Goal: Task Accomplishment & Management: Use online tool/utility

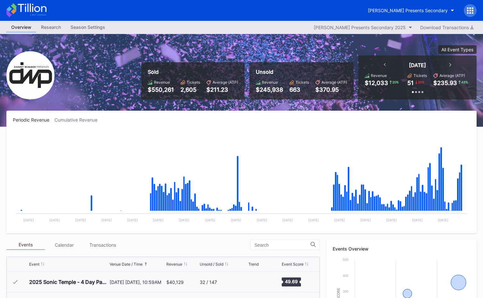
scroll to position [207, 0]
click at [31, 5] on icon at bounding box center [26, 10] width 40 height 14
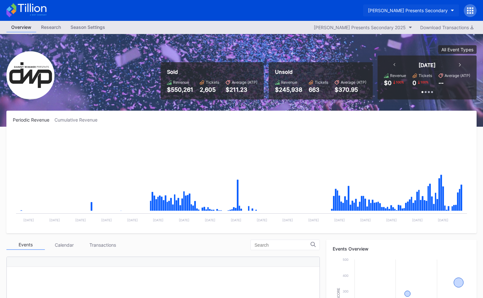
click at [400, 10] on div "[PERSON_NAME] Presents Secondary" at bounding box center [408, 10] width 80 height 5
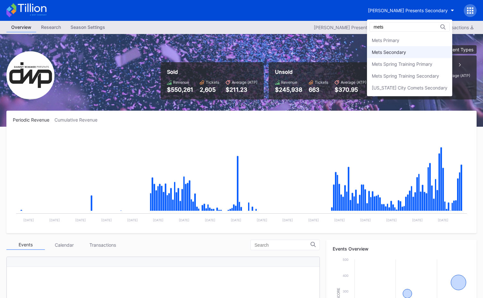
type input "mets"
click at [400, 57] on div "Mets Secondary" at bounding box center [409, 52] width 85 height 12
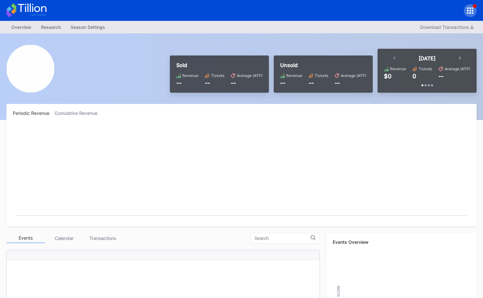
click at [18, 8] on icon at bounding box center [26, 10] width 40 height 14
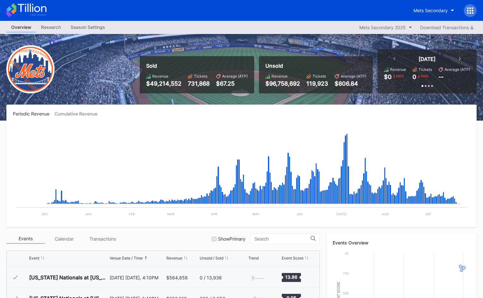
click at [39, 12] on icon at bounding box center [26, 10] width 40 height 14
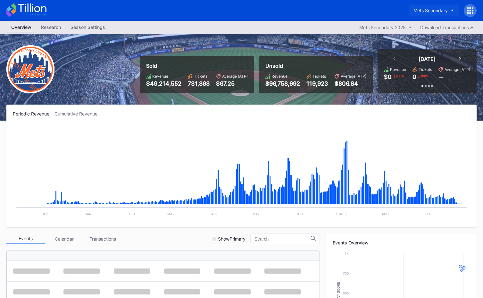
click at [434, 9] on div "Mets Secondary" at bounding box center [431, 10] width 34 height 5
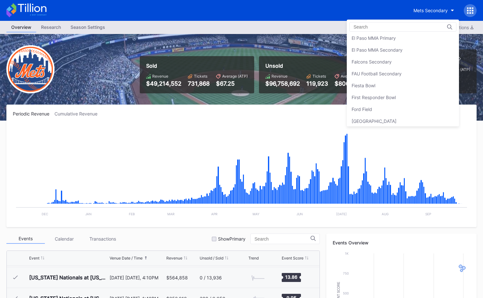
scroll to position [656, 0]
click at [411, 57] on div "Falcons Secondary" at bounding box center [403, 61] width 112 height 12
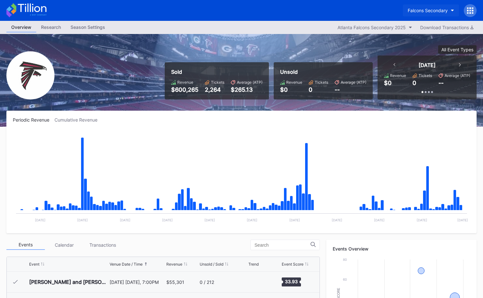
click at [410, 11] on div "Falcons Secondary" at bounding box center [428, 10] width 40 height 5
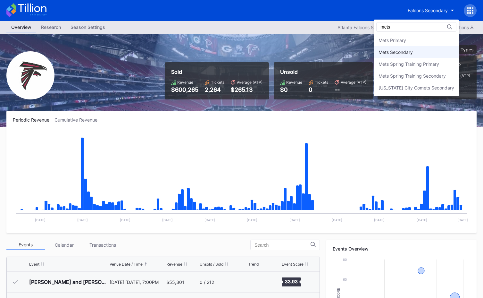
type input "mets"
click at [401, 56] on div "Mets Secondary" at bounding box center [416, 52] width 85 height 12
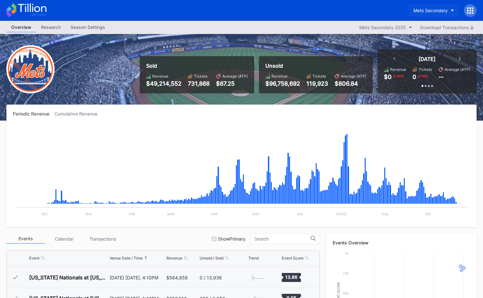
click at [412, 9] on button "Mets Secondary" at bounding box center [434, 10] width 50 height 12
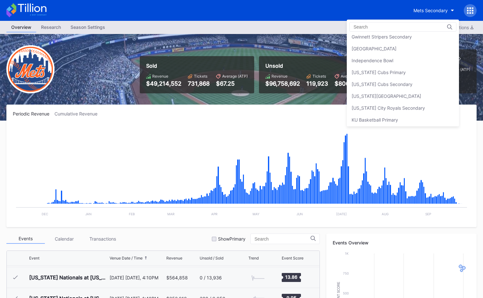
scroll to position [786, 0]
drag, startPoint x: 225, startPoint y: 42, endPoint x: 367, endPoint y: 2, distance: 148.0
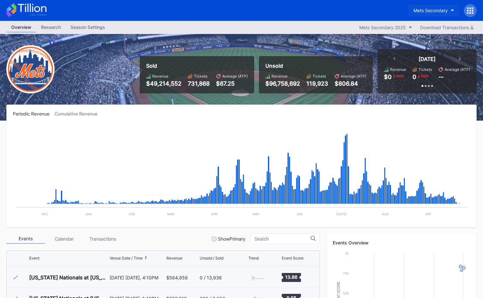
click at [439, 15] on button "Mets Secondary" at bounding box center [434, 10] width 50 height 12
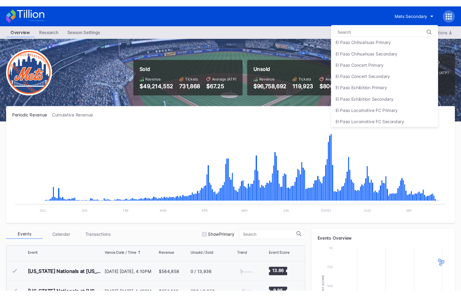
scroll to position [557, 0]
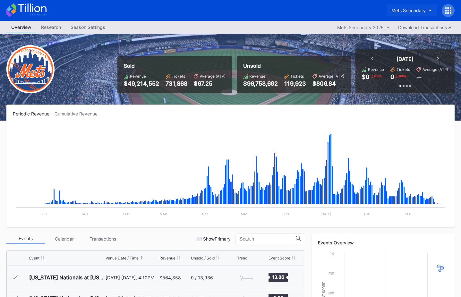
click at [400, 10] on div "Mets Secondary" at bounding box center [408, 10] width 34 height 5
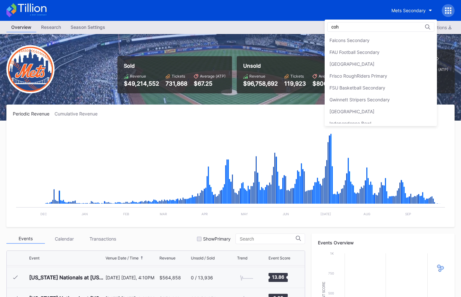
scroll to position [0, 0]
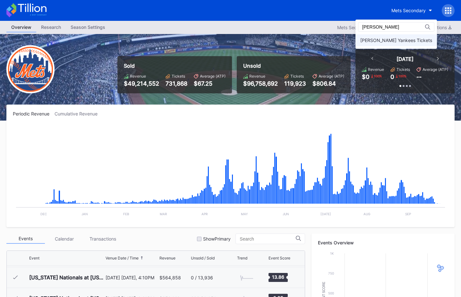
type input "[PERSON_NAME]"
click at [412, 40] on div "[PERSON_NAME] Yankees Tickets" at bounding box center [396, 40] width 72 height 5
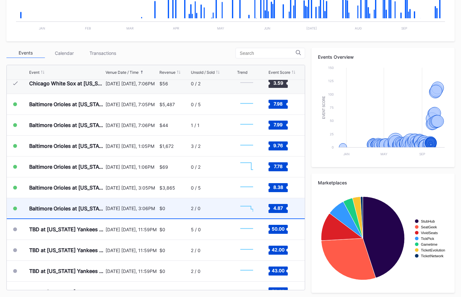
scroll to position [2895, 0]
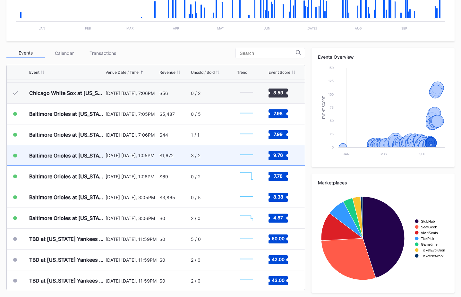
click at [151, 158] on div "[DATE] [DATE], 1:05PM" at bounding box center [132, 155] width 52 height 5
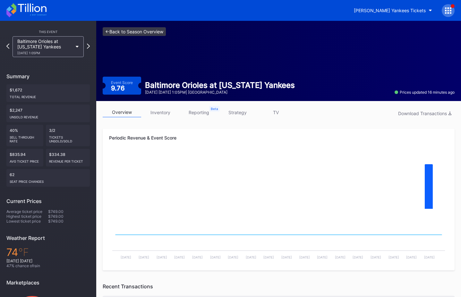
click at [158, 30] on link "<- Back to Season Overview" at bounding box center [134, 31] width 63 height 9
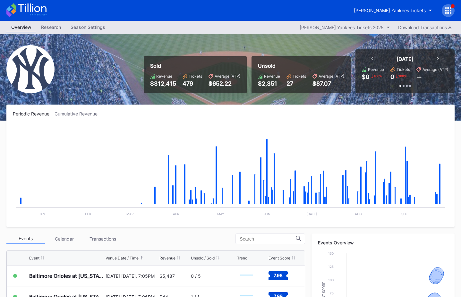
click at [38, 10] on icon at bounding box center [26, 10] width 40 height 14
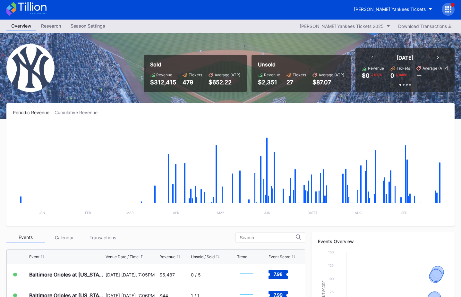
scroll to position [2, 0]
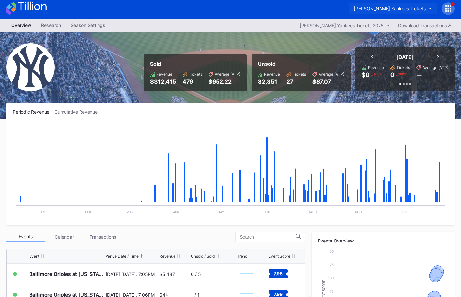
click at [379, 8] on div "[PERSON_NAME] Yankees Tickets" at bounding box center [390, 8] width 72 height 5
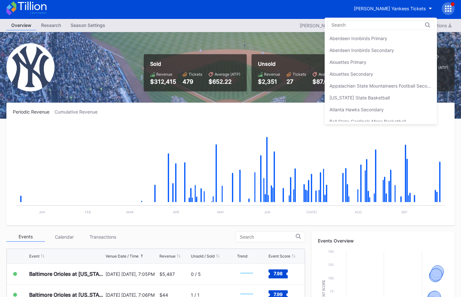
scroll to position [427, 0]
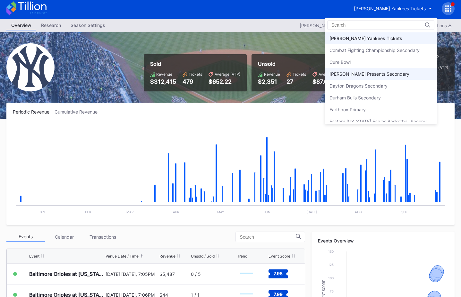
click at [380, 75] on div "[PERSON_NAME] Presents Secondary" at bounding box center [369, 73] width 80 height 5
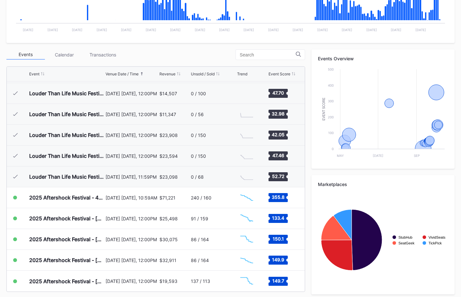
scroll to position [194, 0]
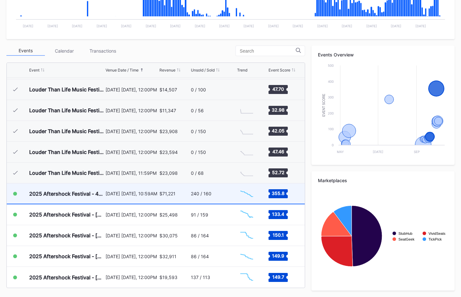
click at [172, 198] on div "$71,221" at bounding box center [174, 193] width 30 height 20
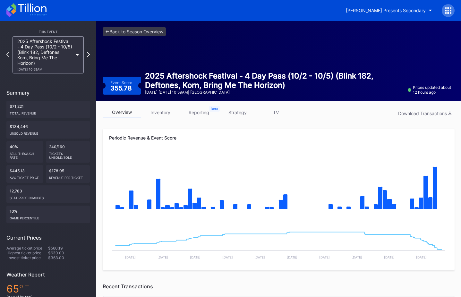
click at [241, 114] on link "strategy" at bounding box center [237, 112] width 38 height 10
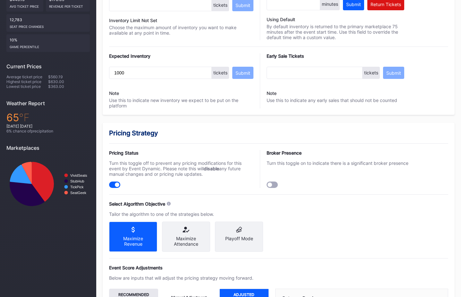
scroll to position [421, 0]
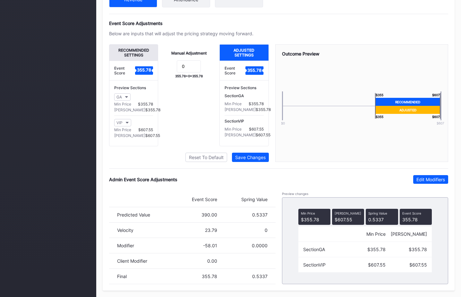
click at [423, 184] on div "Admin Event Score Adjustments Edit Modifiers Event Score Spring Value Predicted…" at bounding box center [278, 229] width 339 height 109
click at [422, 182] on button "Edit Modifiers" at bounding box center [430, 179] width 35 height 9
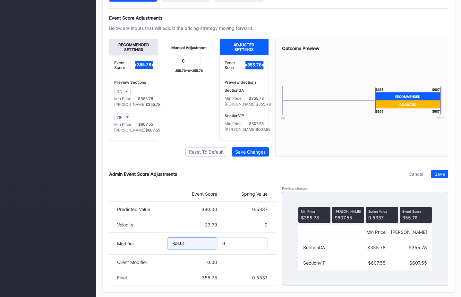
click at [174, 248] on input "-58.01" at bounding box center [192, 243] width 50 height 12
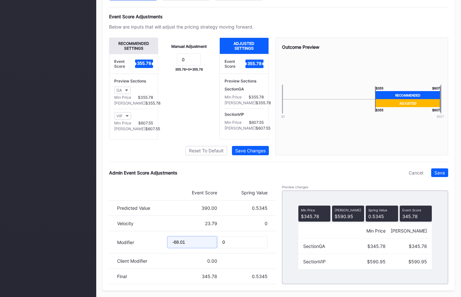
click at [178, 247] on input "-68.01" at bounding box center [192, 242] width 50 height 12
click at [179, 245] on input "-68.01" at bounding box center [192, 242] width 50 height 12
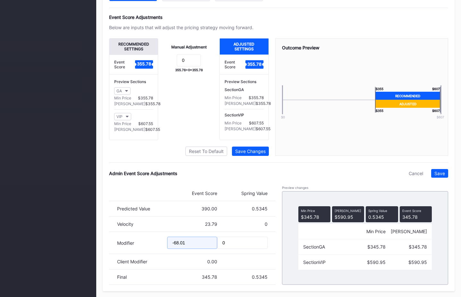
click at [179, 247] on input "-68.01" at bounding box center [192, 243] width 50 height 12
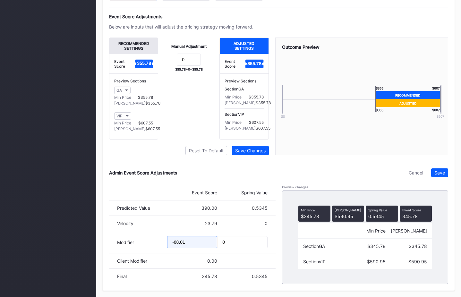
scroll to position [423, 0]
drag, startPoint x: 180, startPoint y: 247, endPoint x: 186, endPoint y: 247, distance: 6.4
click at [186, 247] on input "-61.01" at bounding box center [192, 242] width 50 height 12
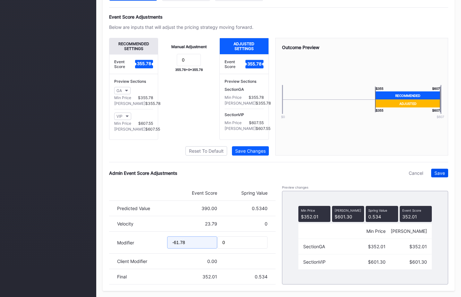
type input "-61.78"
click at [442, 176] on div "Save" at bounding box center [439, 172] width 11 height 5
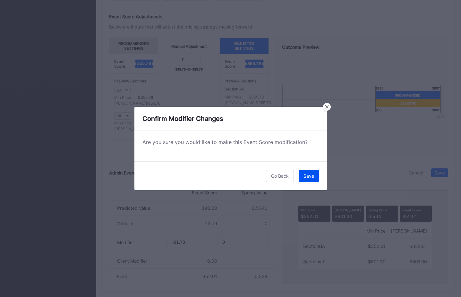
click at [310, 176] on div "Save" at bounding box center [308, 175] width 11 height 5
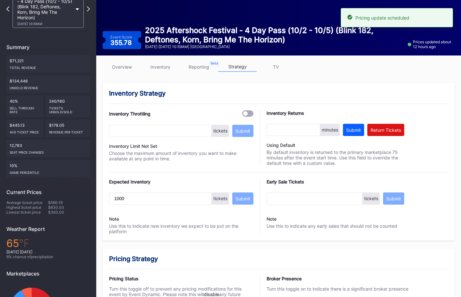
scroll to position [0, 0]
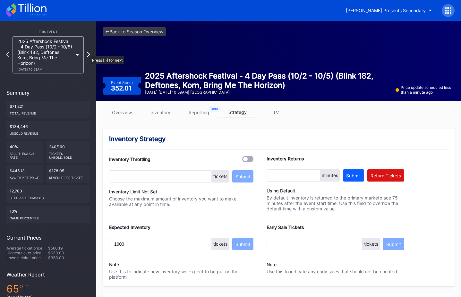
click at [87, 53] on icon at bounding box center [89, 54] width 4 height 6
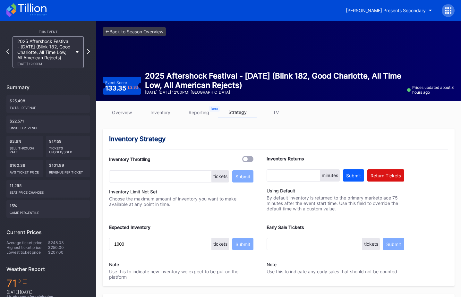
scroll to position [421, 0]
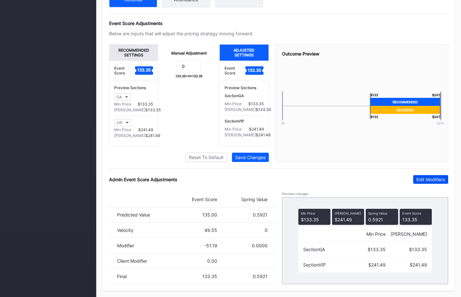
click at [420, 179] on div "Edit Modifiers" at bounding box center [430, 179] width 29 height 5
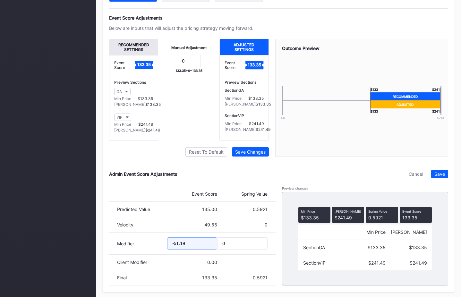
click at [179, 248] on input "-51.19" at bounding box center [192, 243] width 50 height 12
drag, startPoint x: 181, startPoint y: 249, endPoint x: 208, endPoint y: 251, distance: 26.4
click at [181, 249] on input "-55.19" at bounding box center [192, 243] width 50 height 12
type input "-55.89"
click at [436, 177] on div "Save" at bounding box center [439, 173] width 11 height 5
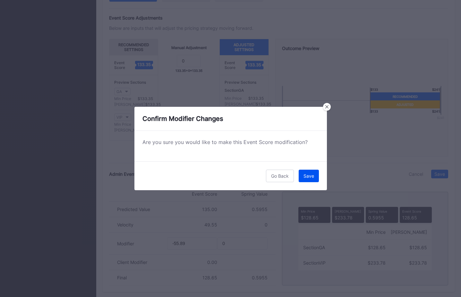
click at [311, 181] on button "Save" at bounding box center [309, 176] width 20 height 13
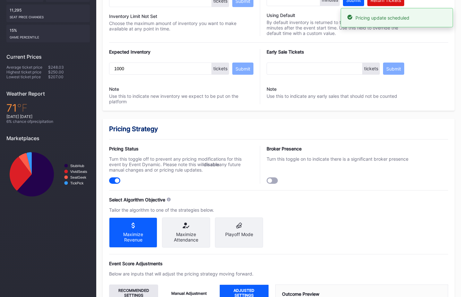
scroll to position [0, 0]
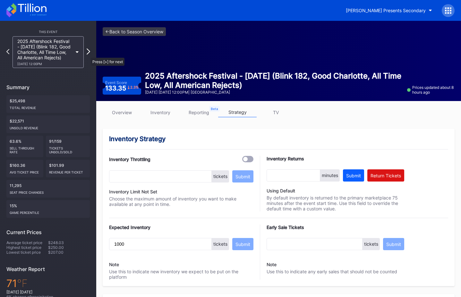
click at [88, 55] on icon at bounding box center [89, 51] width 4 height 6
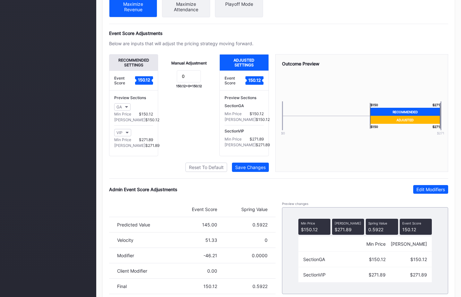
scroll to position [421, 0]
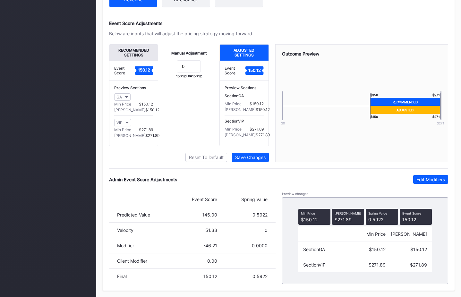
drag, startPoint x: 431, startPoint y: 180, endPoint x: 272, endPoint y: 252, distance: 174.1
click at [430, 180] on div "Edit Modifiers" at bounding box center [430, 179] width 29 height 5
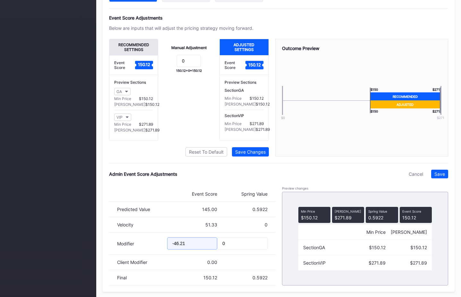
click at [174, 249] on input "-46.21" at bounding box center [192, 243] width 50 height 12
click at [178, 250] on input "-46.21" at bounding box center [192, 243] width 50 height 12
click at [189, 250] on input "-51.21" at bounding box center [192, 243] width 50 height 12
type input "-51.29"
click at [442, 177] on div "Save" at bounding box center [439, 173] width 11 height 5
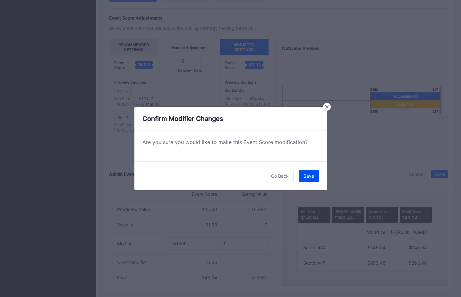
click at [305, 176] on div "Save" at bounding box center [308, 175] width 11 height 5
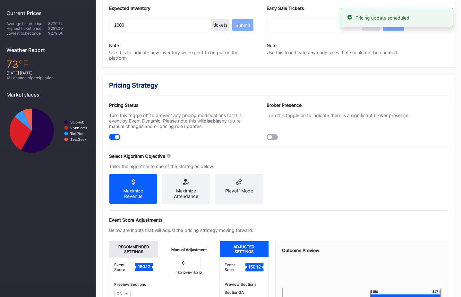
scroll to position [0, 0]
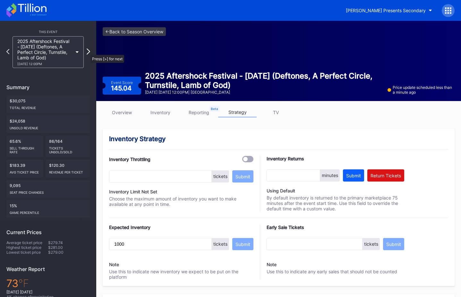
click at [87, 52] on icon at bounding box center [89, 51] width 4 height 6
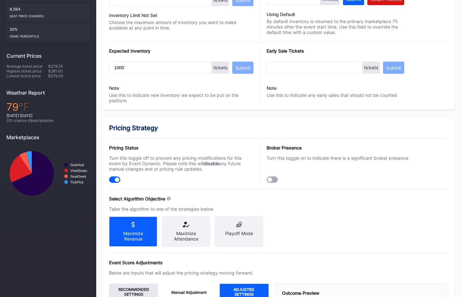
scroll to position [421, 0]
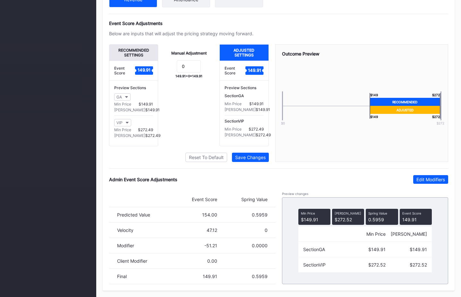
drag, startPoint x: 429, startPoint y: 177, endPoint x: 392, endPoint y: 195, distance: 41.2
click at [428, 177] on div "Edit Modifiers" at bounding box center [430, 179] width 29 height 5
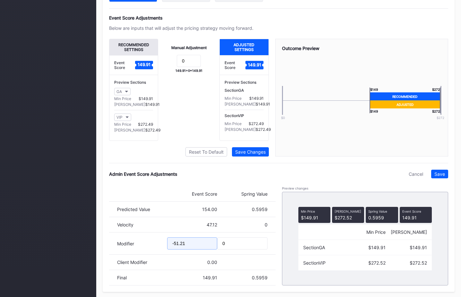
drag, startPoint x: 177, startPoint y: 247, endPoint x: 182, endPoint y: 248, distance: 5.0
click at [177, 247] on input "-51.21" at bounding box center [192, 243] width 50 height 12
click at [187, 247] on input "-57.21" at bounding box center [192, 243] width 50 height 12
type input "-57.22"
click at [444, 177] on div "Save" at bounding box center [439, 173] width 11 height 5
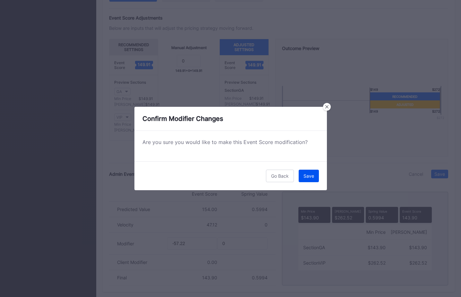
click at [307, 175] on div "Save" at bounding box center [308, 175] width 11 height 5
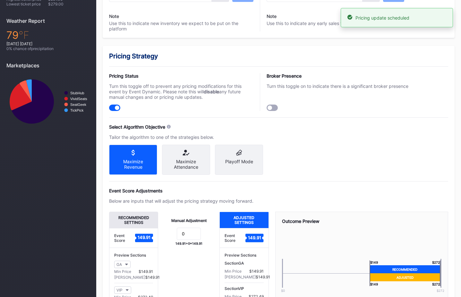
scroll to position [0, 0]
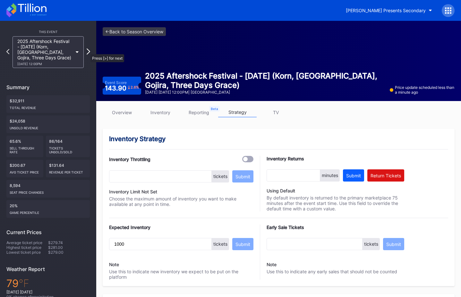
click at [87, 51] on icon at bounding box center [89, 51] width 4 height 6
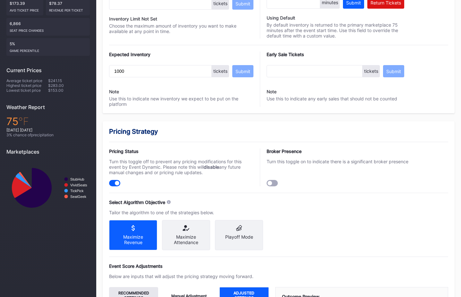
scroll to position [421, 0]
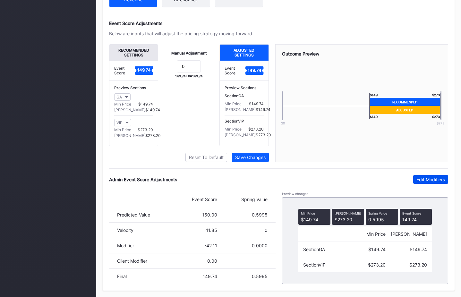
click at [424, 179] on div "Edit Modifiers" at bounding box center [430, 179] width 29 height 5
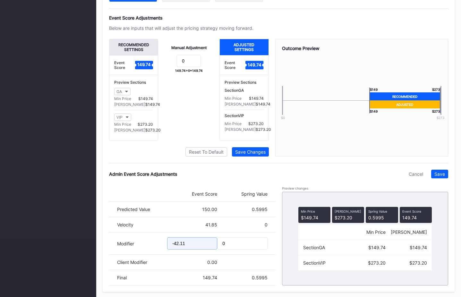
click at [178, 247] on input "-42.11" at bounding box center [192, 243] width 50 height 12
click at [183, 250] on input "-46.11" at bounding box center [192, 243] width 50 height 12
click at [192, 250] on input "-46.11" at bounding box center [192, 243] width 50 height 12
type input "-46.89"
click at [447, 178] on button "Save" at bounding box center [439, 174] width 17 height 9
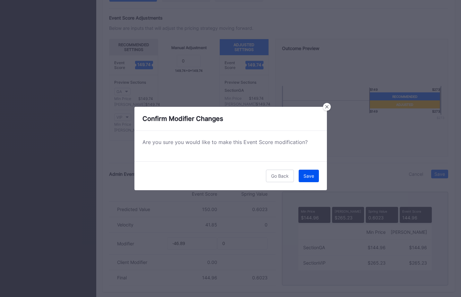
click at [311, 171] on button "Save" at bounding box center [309, 176] width 20 height 13
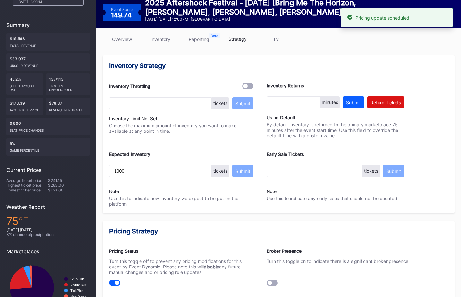
scroll to position [0, 0]
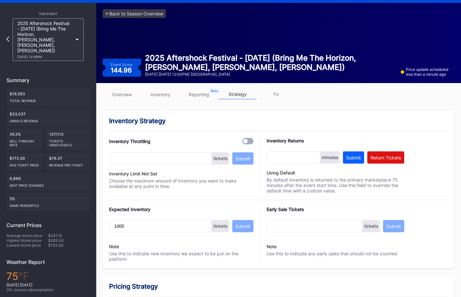
scroll to position [7, 0]
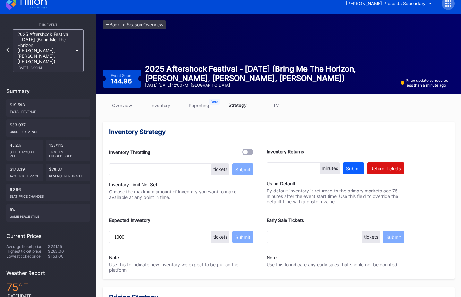
click at [154, 29] on div "<- Back to Season Overview Event Score 144.96 2025 Aftershock Festival - [DATE]…" at bounding box center [278, 54] width 365 height 80
click at [155, 26] on link "<- Back to Season Overview" at bounding box center [134, 24] width 63 height 9
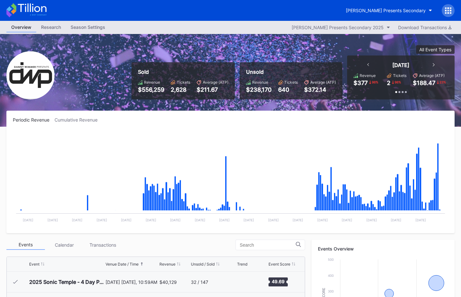
scroll to position [207, 0]
click at [375, 13] on div "[PERSON_NAME] Presents Secondary" at bounding box center [386, 10] width 80 height 5
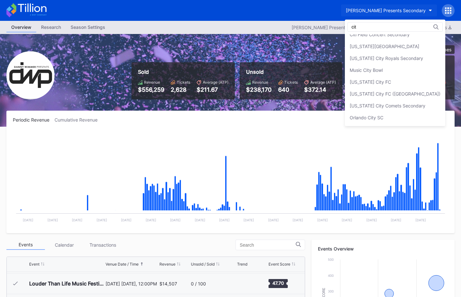
scroll to position [0, 0]
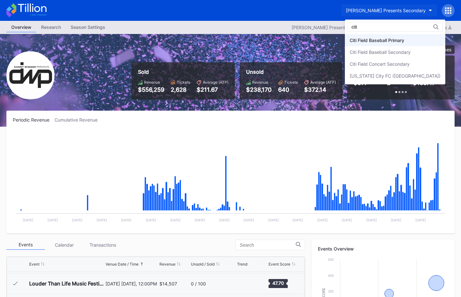
type input "citi"
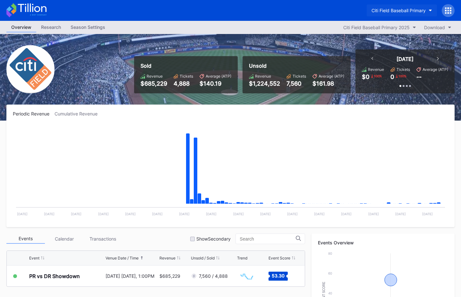
click at [401, 6] on button "Citi Field Baseball Primary" at bounding box center [402, 10] width 70 height 12
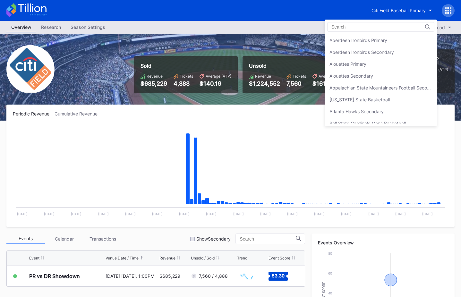
scroll to position [356, 0]
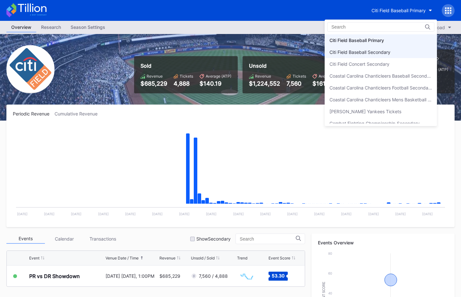
click at [390, 52] on div "Citi Field Baseball Secondary" at bounding box center [359, 51] width 61 height 5
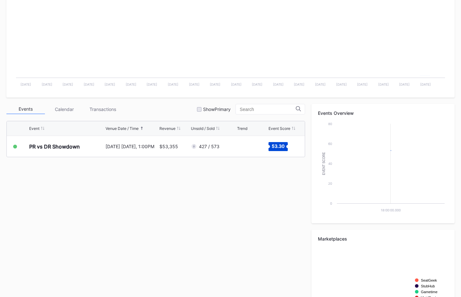
scroll to position [166, 0]
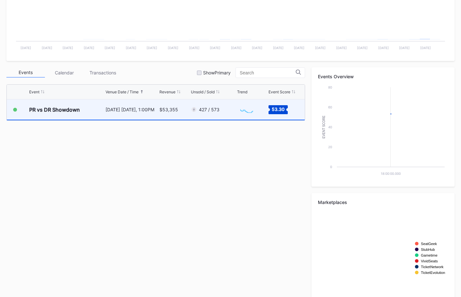
click at [207, 115] on div "427 / 573" at bounding box center [213, 109] width 45 height 20
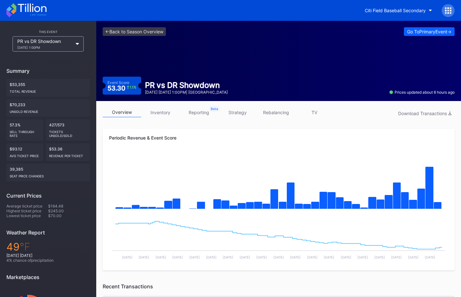
click at [446, 11] on icon at bounding box center [448, 10] width 6 height 6
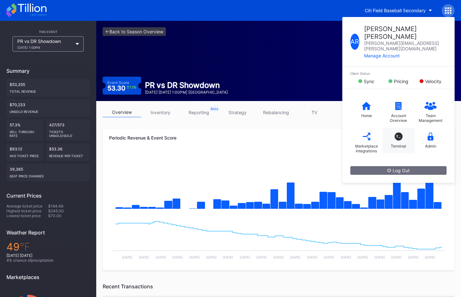
click at [401, 128] on div "T_ Terminal" at bounding box center [398, 141] width 32 height 26
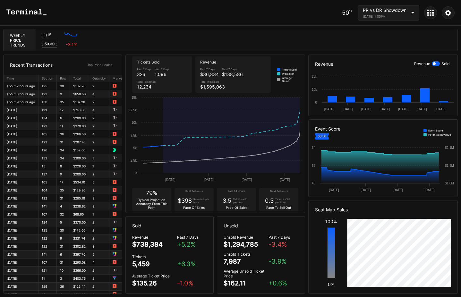
click at [296, 16] on div "50 ℉ PR vs DR Showdown [DATE] 1:00PM" at bounding box center [230, 13] width 461 height 26
click at [12, 13] on icon at bounding box center [26, 12] width 40 height 6
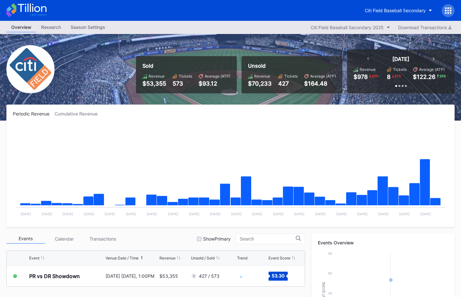
click at [441, 13] on div "Citi Field Baseball Secondary" at bounding box center [407, 10] width 95 height 13
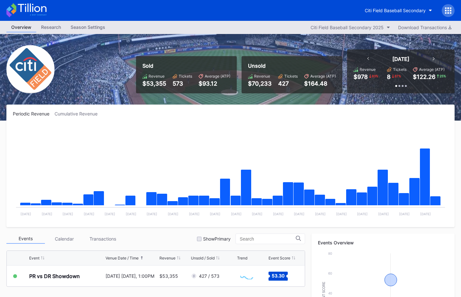
click at [443, 11] on div at bounding box center [448, 10] width 13 height 13
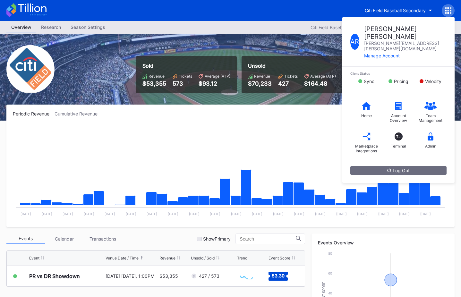
click at [289, 99] on div "Sold Revenue $53,355 Tickets 573 Average (ATP) $93.12 Unsold Revenue $70,233 Ti…" at bounding box center [230, 77] width 461 height 87
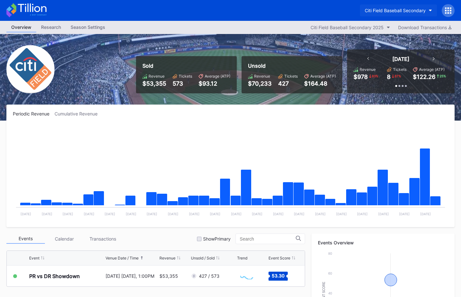
click at [388, 11] on div "Citi Field Baseball Secondary" at bounding box center [395, 10] width 61 height 5
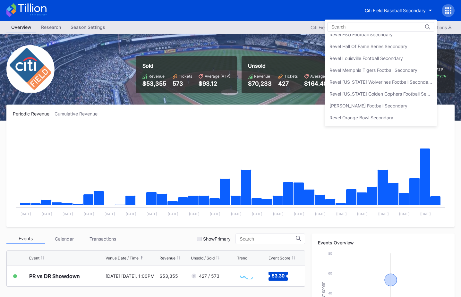
scroll to position [1656, 0]
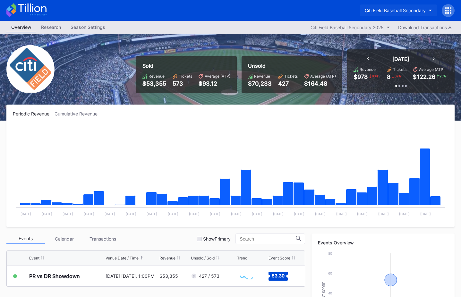
click at [398, 14] on button "Citi Field Baseball Secondary" at bounding box center [398, 10] width 77 height 12
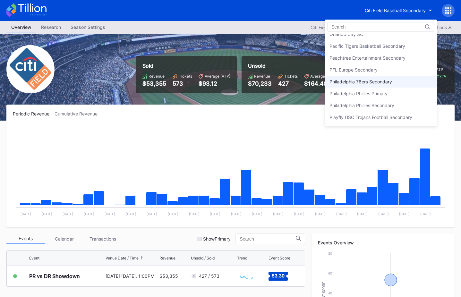
scroll to position [1355, 0]
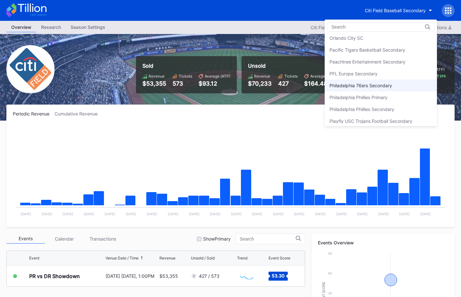
click at [367, 88] on div "Philadelphia 76ers Secondary" at bounding box center [360, 85] width 63 height 5
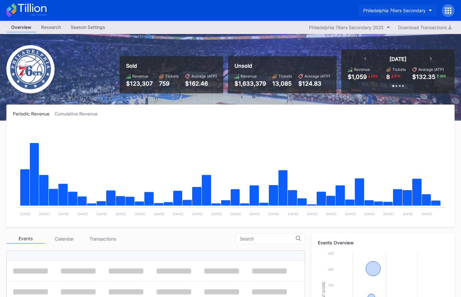
click at [390, 8] on div "Philadelphia 76ers Secondary" at bounding box center [394, 10] width 63 height 5
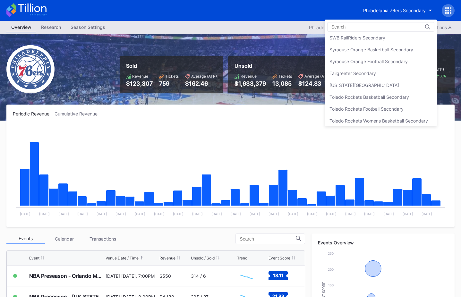
scroll to position [2046, 0]
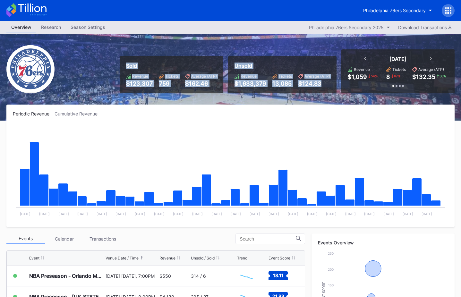
drag, startPoint x: 117, startPoint y: 62, endPoint x: 328, endPoint y: 87, distance: 212.2
click at [328, 87] on div "Sold Revenue $123,307 Tickets 759 Average (ATP) $162.46 Unsold Revenue $1,633,3…" at bounding box center [285, 71] width 340 height 44
click at [328, 87] on div "Unsold Revenue $1,633,379 Tickets 13,085 Average (ATP) $124.83" at bounding box center [282, 74] width 108 height 37
drag, startPoint x: 449, startPoint y: 77, endPoint x: 103, endPoint y: 65, distance: 345.7
click at [103, 65] on div "Sold Revenue $123,307 Tickets 759 Average (ATP) $162.46 Unsold Revenue $1,633,3…" at bounding box center [230, 77] width 461 height 87
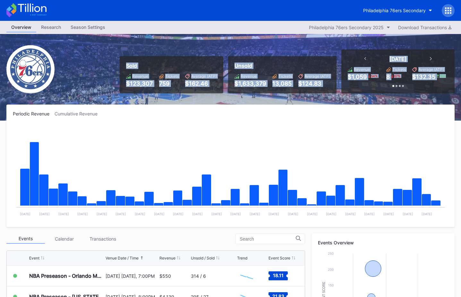
click at [103, 65] on div "Sold Revenue $123,307 Tickets 759 Average (ATP) $162.46 Unsold Revenue $1,633,3…" at bounding box center [230, 77] width 461 height 87
drag, startPoint x: 110, startPoint y: 61, endPoint x: 344, endPoint y: 90, distance: 235.6
click at [344, 90] on div "Sold Revenue $123,307 Tickets 759 Average (ATP) $162.46 Unsold Revenue $1,633,3…" at bounding box center [230, 77] width 461 height 87
click at [344, 90] on div "Today Revenue $1,059 54 % Tickets 8 67 % Average (ATP) $132.35 38 % Past 7 Days…" at bounding box center [397, 71] width 113 height 44
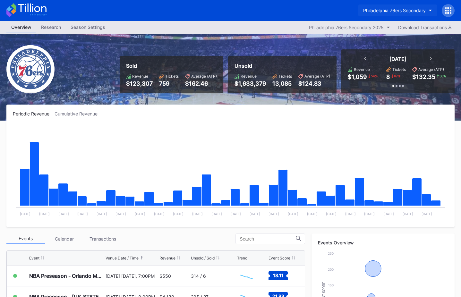
click at [371, 11] on div "Philadelphia 76ers Secondary" at bounding box center [394, 10] width 63 height 5
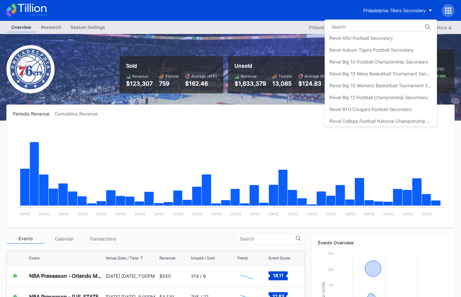
scroll to position [1546, 0]
click at [392, 59] on div "Revel Big 10 Football Championship Secondary" at bounding box center [378, 60] width 99 height 5
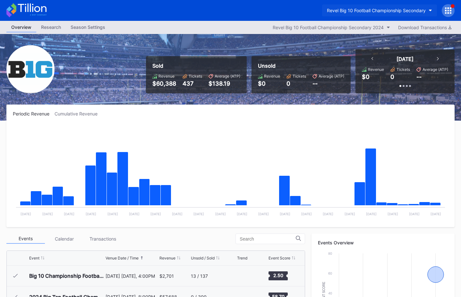
click at [387, 11] on div "Revel Big 10 Football Championship Secondary" at bounding box center [376, 10] width 99 height 5
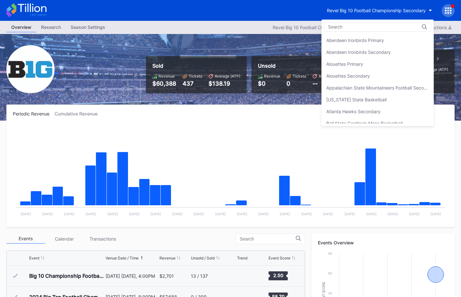
scroll to position [1567, 0]
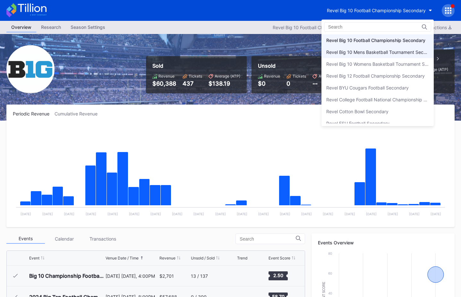
click at [381, 53] on div "Revel Big 10 Mens Basketball Tournament Secondary" at bounding box center [377, 51] width 103 height 5
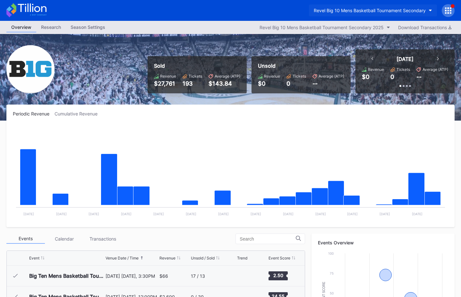
click at [384, 11] on div "Revel Big 10 Mens Basketball Tournament Secondary" at bounding box center [370, 10] width 112 height 5
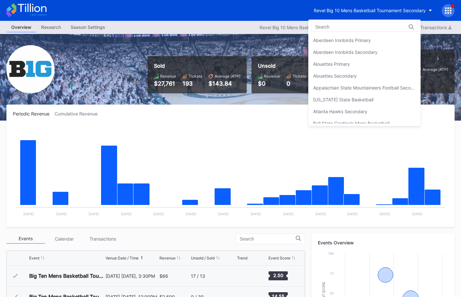
scroll to position [1578, 0]
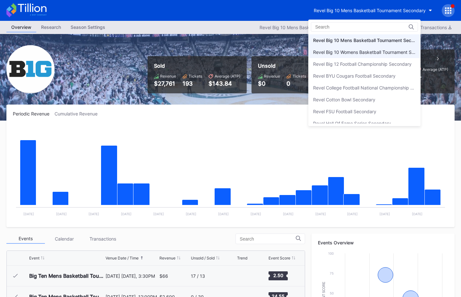
click at [384, 57] on div "Revel Big 10 Womens Basketball Tournament Secondary" at bounding box center [364, 52] width 112 height 12
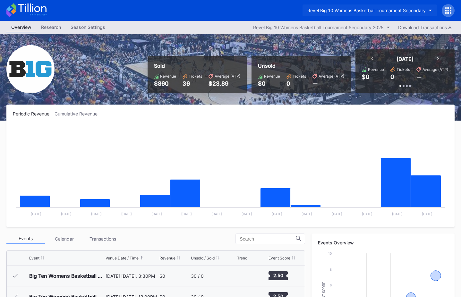
click at [386, 6] on button "Revel Big 10 Womens Basketball Tournament Secondary" at bounding box center [369, 10] width 134 height 12
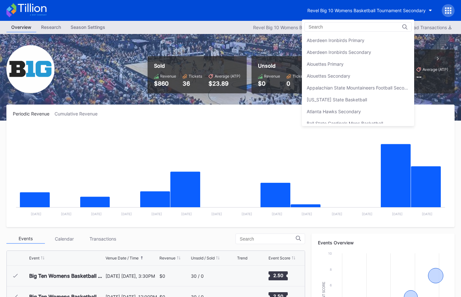
scroll to position [1590, 0]
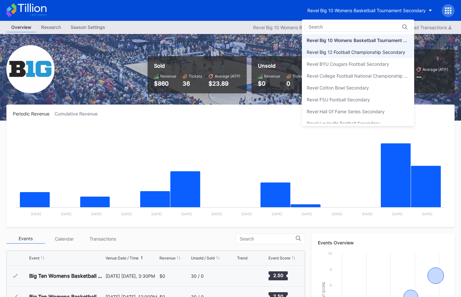
click at [380, 54] on div "Revel Big 12 Football Championship Secondary" at bounding box center [356, 51] width 98 height 5
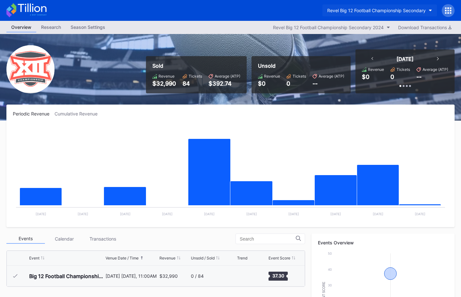
click at [382, 10] on div "Revel Big 12 Football Championship Secondary" at bounding box center [376, 10] width 98 height 5
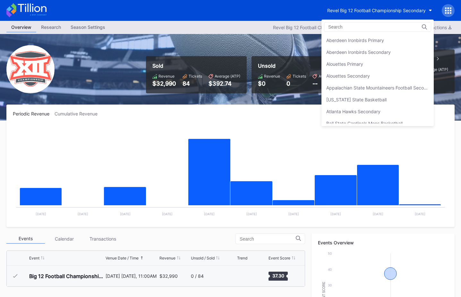
scroll to position [1602, 0]
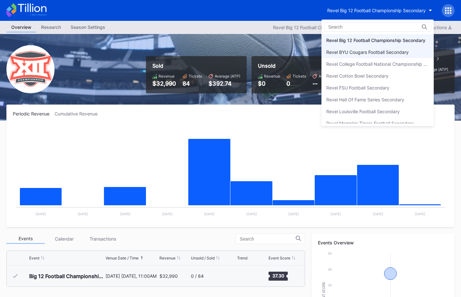
click at [379, 52] on div "Revel BYU Cougars Football Secondary" at bounding box center [367, 51] width 82 height 5
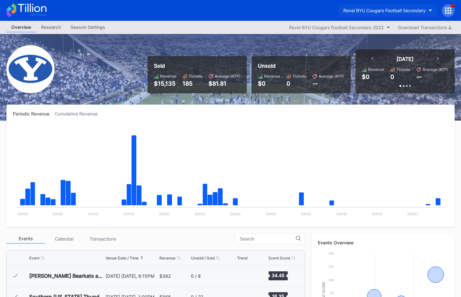
click at [389, 9] on div "Revel BYU Cougars Football Secondary" at bounding box center [384, 10] width 82 height 5
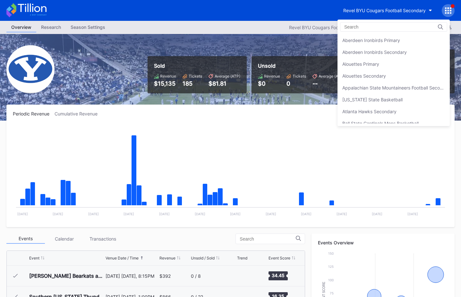
scroll to position [1614, 0]
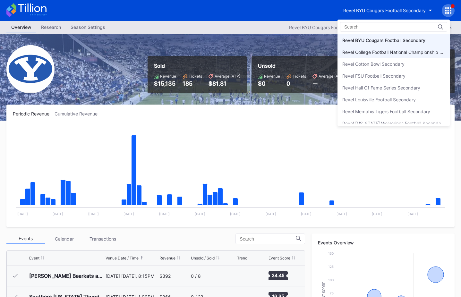
click at [384, 52] on div "Revel College Football National Championship Secondary" at bounding box center [393, 51] width 103 height 5
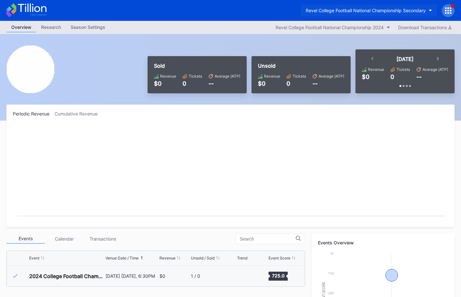
click at [329, 11] on div "Revel College Football National Championship Secondary" at bounding box center [366, 10] width 120 height 5
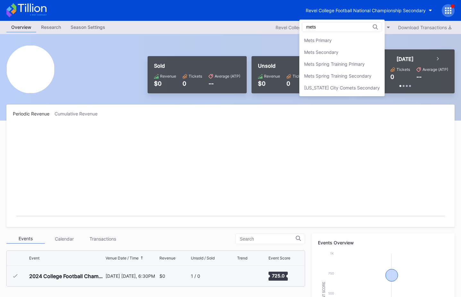
scroll to position [0, 0]
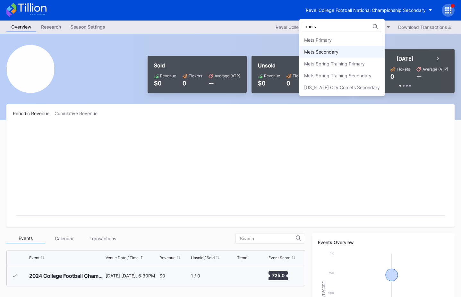
type input "mets"
click at [321, 48] on div "Mets Secondary" at bounding box center [341, 52] width 85 height 12
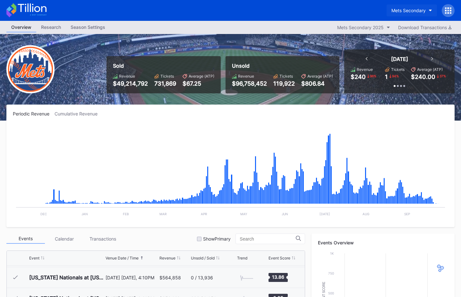
click at [416, 14] on button "Mets Secondary" at bounding box center [412, 10] width 50 height 12
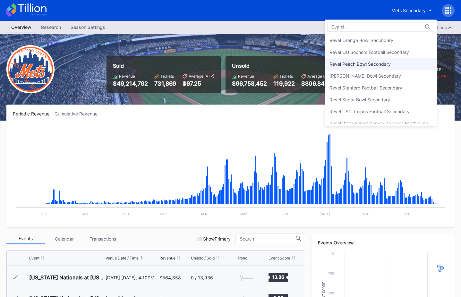
scroll to position [1748, 0]
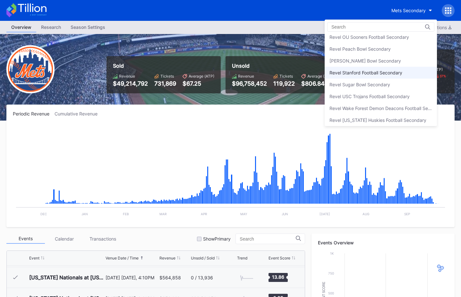
click at [375, 76] on div "Revel Stanford Football Secondary" at bounding box center [381, 73] width 112 height 12
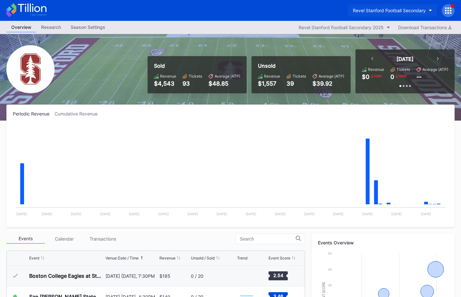
click at [396, 9] on div "Revel Stanford Football Secondary" at bounding box center [389, 10] width 73 height 5
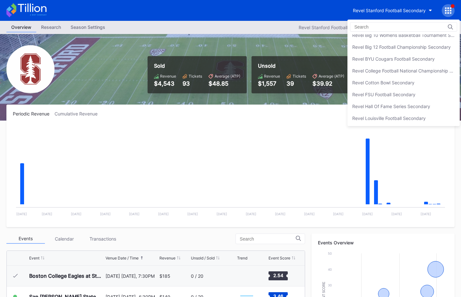
scroll to position [1593, 0]
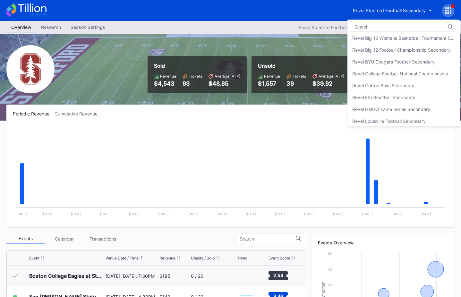
click at [384, 91] on div "Revel Cotton Bowl Secondary" at bounding box center [403, 86] width 112 height 12
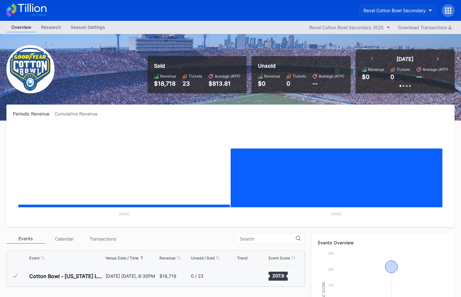
click at [400, 10] on div "Revel Cotton Bowl Secondary" at bounding box center [394, 10] width 62 height 5
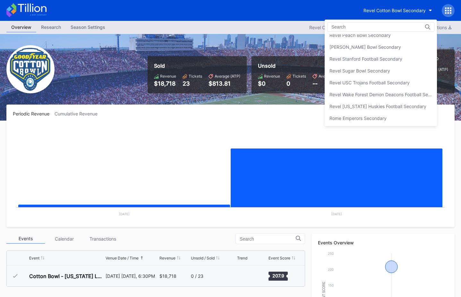
scroll to position [1758, 0]
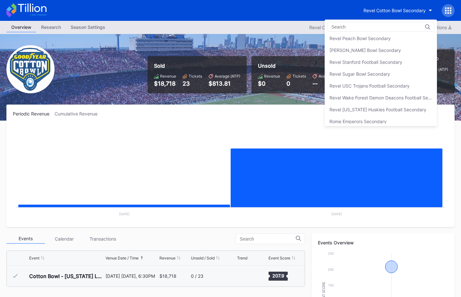
click at [388, 67] on div "Revel Stanford Football Secondary" at bounding box center [381, 62] width 112 height 12
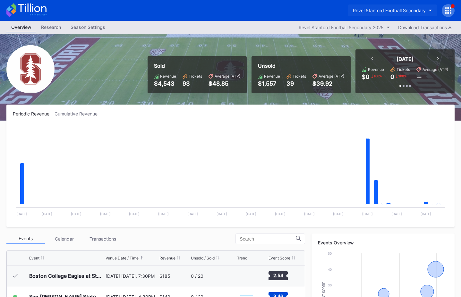
click at [382, 14] on button "Revel Stanford Football Secondary" at bounding box center [392, 10] width 89 height 12
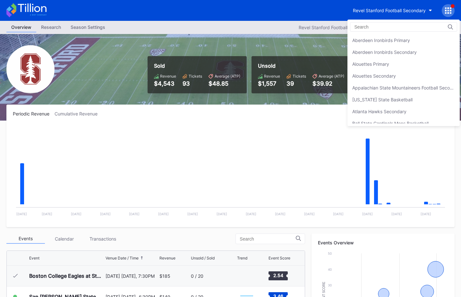
scroll to position [1780, 0]
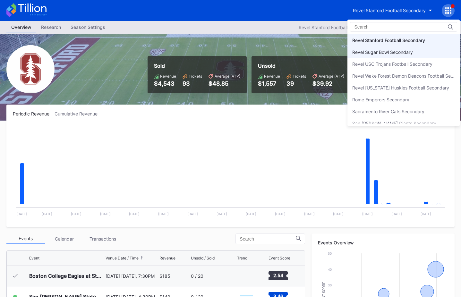
click at [387, 53] on div "Revel Sugar Bowl Secondary" at bounding box center [382, 51] width 61 height 5
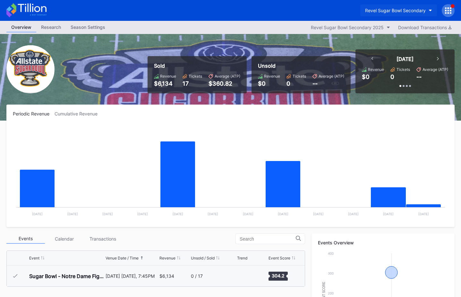
click at [387, 14] on button "Revel Sugar Bowl Secondary" at bounding box center [398, 10] width 77 height 12
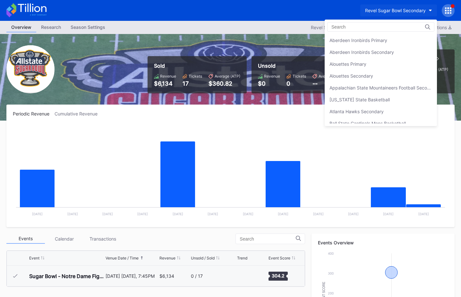
scroll to position [1792, 0]
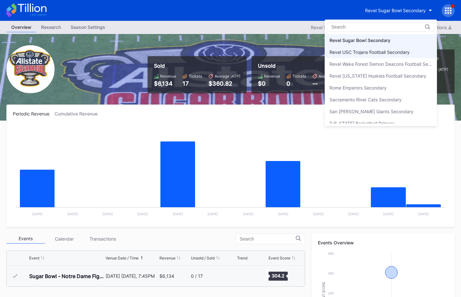
click at [387, 49] on div "Revel USC Trojans Football Secondary" at bounding box center [369, 51] width 80 height 5
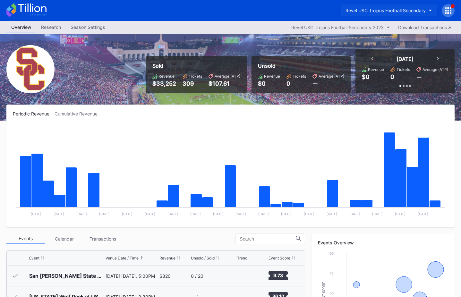
click at [387, 13] on div "Revel USC Trojans Football Secondary" at bounding box center [385, 10] width 80 height 5
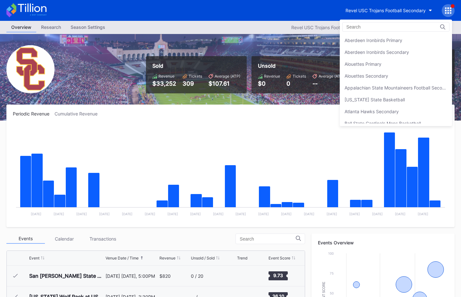
scroll to position [1804, 0]
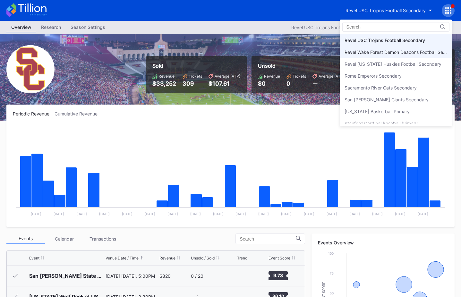
click at [387, 52] on div "Revel Wake Forest Demon Deacons Football Secondary" at bounding box center [395, 51] width 103 height 5
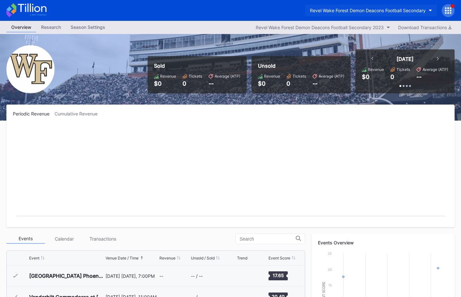
click at [388, 6] on button "Revel Wake Forest Demon Deacons Football Secondary" at bounding box center [371, 10] width 132 height 12
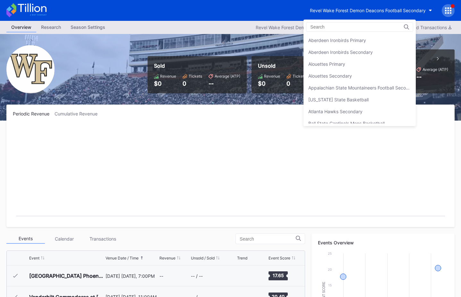
scroll to position [1816, 0]
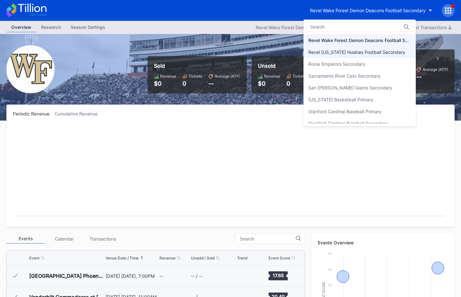
click at [384, 56] on div "Revel [US_STATE] Huskies Football Secondary" at bounding box center [359, 52] width 112 height 12
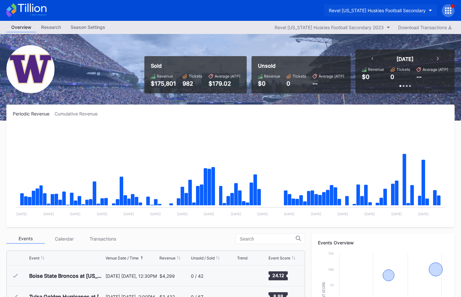
click at [357, 14] on button "Revel [US_STATE] Huskies Football Secondary" at bounding box center [380, 10] width 113 height 12
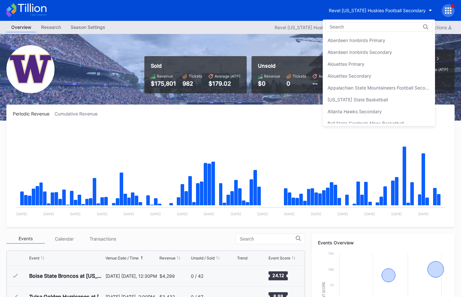
scroll to position [1828, 0]
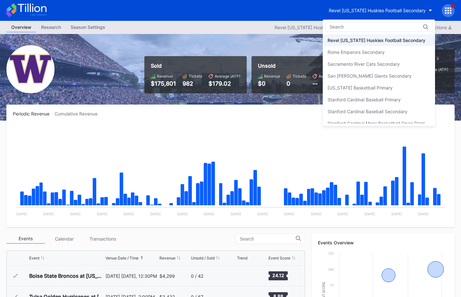
drag, startPoint x: 179, startPoint y: 74, endPoint x: 218, endPoint y: 85, distance: 40.3
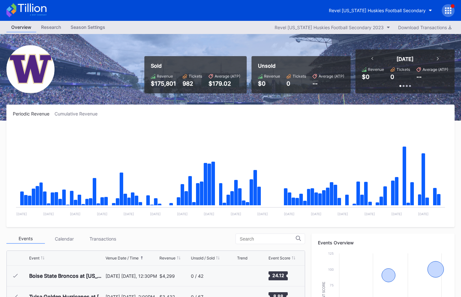
click at [218, 86] on div "$179.02" at bounding box center [224, 83] width 32 height 7
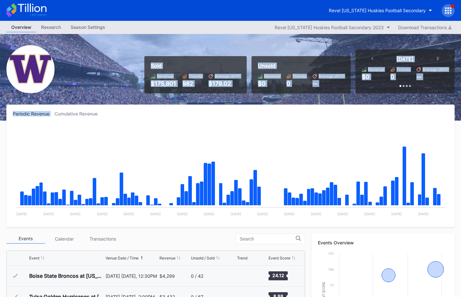
drag, startPoint x: 153, startPoint y: 65, endPoint x: 228, endPoint y: 106, distance: 85.7
click at [228, 106] on div "Overview Research Season Settings Revel Washington Huskies Football Secondary 2…" at bounding box center [230, 253] width 461 height 464
click at [228, 106] on div "Periodic Revenue Cumulative Revenue Created with Highcharts 11.2.0 Chart title …" at bounding box center [230, 166] width 448 height 123
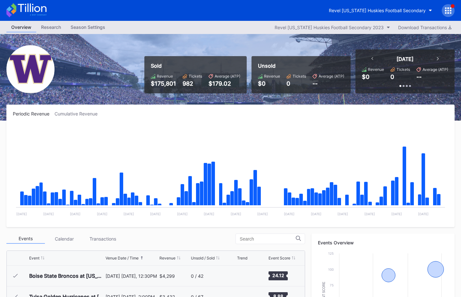
drag, startPoint x: 186, startPoint y: 134, endPoint x: 100, endPoint y: 67, distance: 109.0
click at [100, 67] on div "Overview Research Season Settings Revel Washington Huskies Football Secondary 2…" at bounding box center [230, 253] width 461 height 464
click at [100, 67] on div "Sold Revenue $175,801 Tickets 982 Average (ATP) $179.02 Unsold Revenue $0 Ticke…" at bounding box center [230, 77] width 461 height 87
click at [356, 8] on div "Revel [US_STATE] Huskies Football Secondary" at bounding box center [377, 10] width 97 height 5
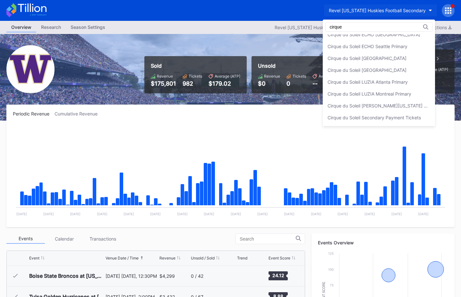
scroll to position [0, 0]
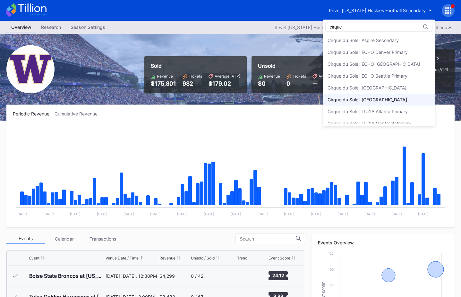
type input "cirque"
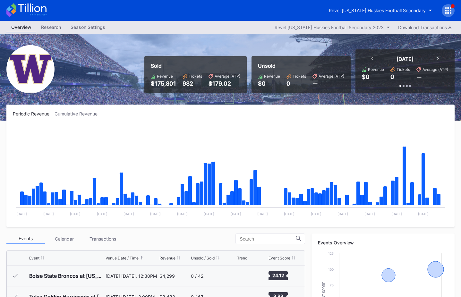
click at [37, 9] on icon at bounding box center [26, 10] width 40 height 14
click at [375, 13] on div "Revel [US_STATE] Huskies Football Secondary" at bounding box center [377, 10] width 97 height 5
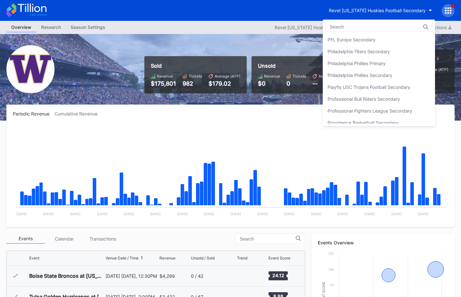
scroll to position [1384, 0]
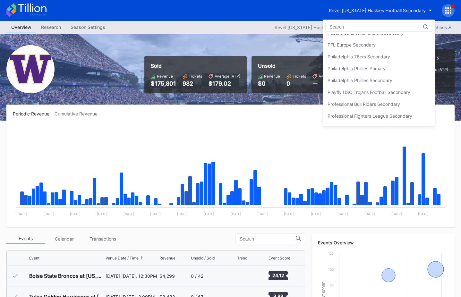
click at [380, 55] on div "Philadelphia 76ers Secondary" at bounding box center [358, 56] width 63 height 5
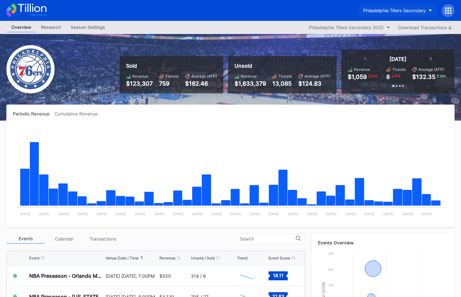
click at [382, 9] on div "Philadelphia 76ers Secondary" at bounding box center [394, 10] width 63 height 5
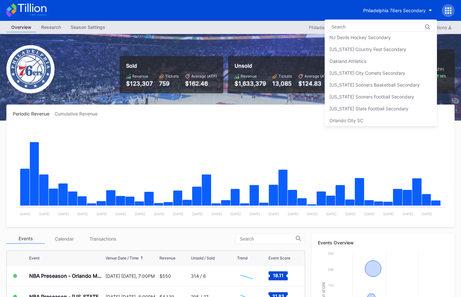
scroll to position [1271, 0]
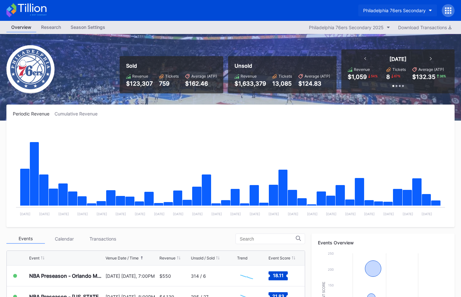
click at [388, 12] on div "Philadelphia 76ers Secondary" at bounding box center [394, 10] width 63 height 5
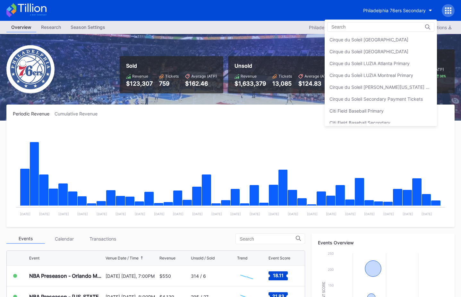
scroll to position [284, 0]
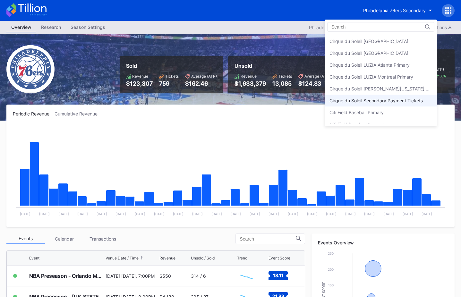
click at [373, 101] on div "Cirque du Soleil Secondary Payment Tickets" at bounding box center [375, 100] width 93 height 5
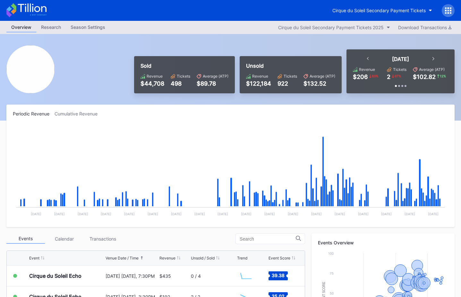
scroll to position [1355, 0]
click at [383, 11] on div "Cirque du Soleil Secondary Payment Tickets" at bounding box center [378, 10] width 93 height 5
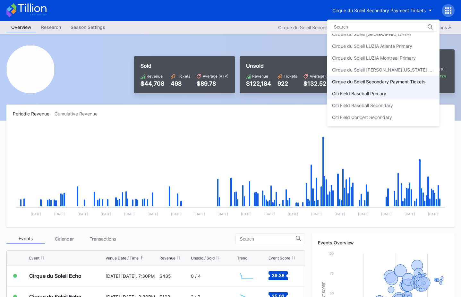
scroll to position [301, 0]
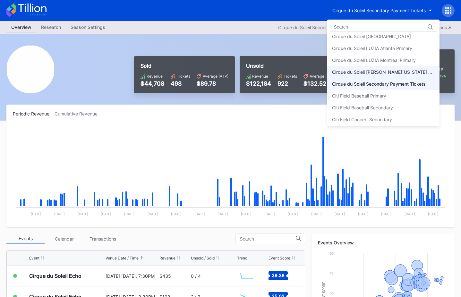
click at [374, 68] on div "Cirque du Soleil [PERSON_NAME][US_STATE] Primary" at bounding box center [383, 72] width 112 height 12
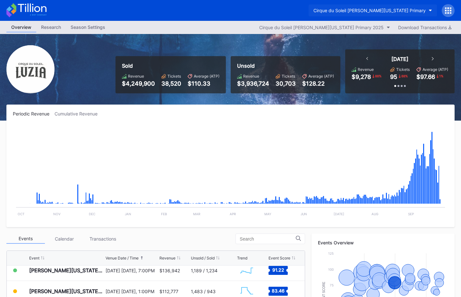
click at [380, 13] on div "Cirque du Soleil [PERSON_NAME][US_STATE] Primary" at bounding box center [369, 10] width 112 height 5
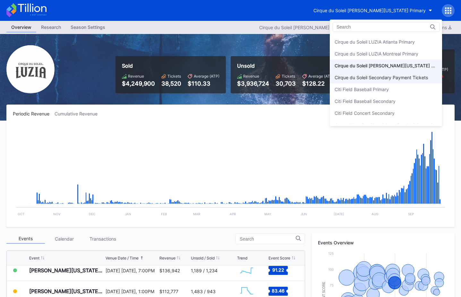
scroll to position [307, 0]
click at [380, 53] on div "Cirque du Soleil LUZIA Montreal Primary" at bounding box center [377, 53] width 84 height 5
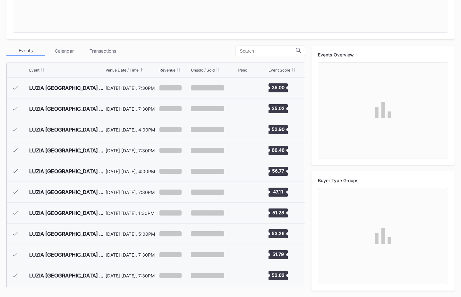
scroll to position [41, 0]
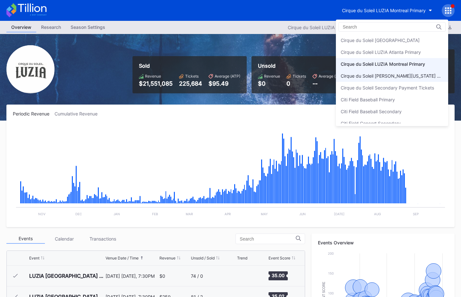
scroll to position [296, 0]
click at [370, 52] on div "Cirque du Soleil LUZIA Atlanta Primary" at bounding box center [381, 52] width 80 height 5
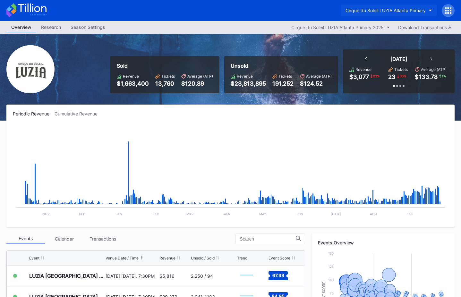
click at [391, 8] on div "Cirque du Soleil LUZIA Atlanta Primary" at bounding box center [385, 10] width 80 height 5
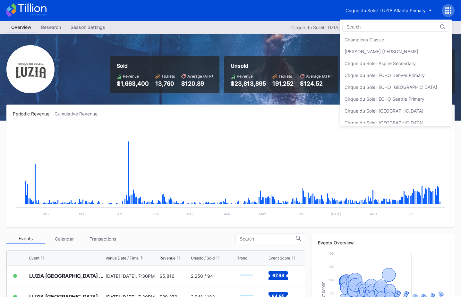
scroll to position [213, 0]
click at [360, 72] on div "Cirque du Soleil ECHO Denver Primary" at bounding box center [396, 76] width 112 height 12
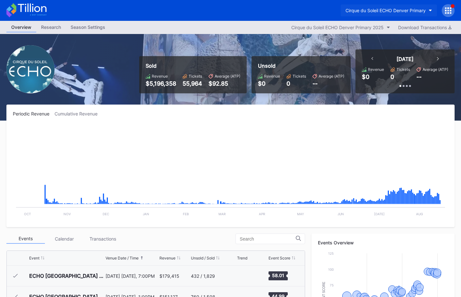
click at [385, 14] on button "Cirque du Soleil ECHO Denver Primary" at bounding box center [389, 10] width 96 height 12
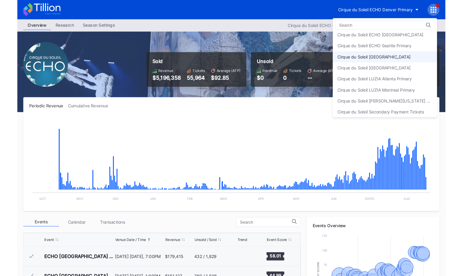
scroll to position [269, 0]
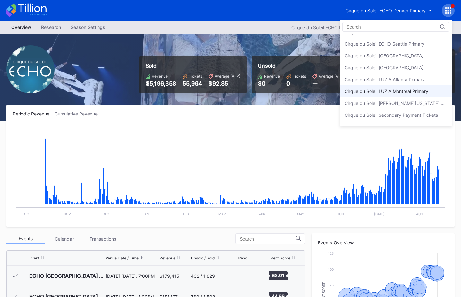
click at [387, 87] on div "Cirque du Soleil LUZIA Montreal Primary" at bounding box center [396, 91] width 112 height 12
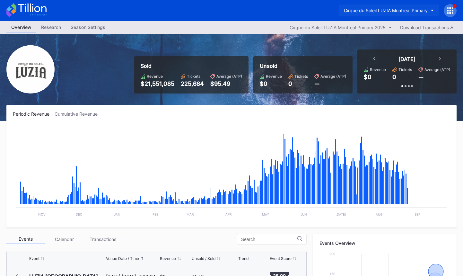
click at [367, 13] on div "Cirque du Soleil LUZIA Montreal Primary" at bounding box center [386, 10] width 84 height 5
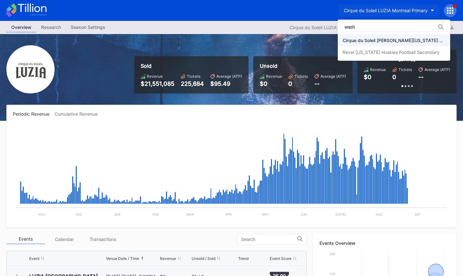
type input "wash"
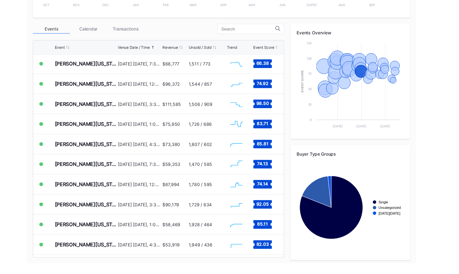
scroll to position [209, 0]
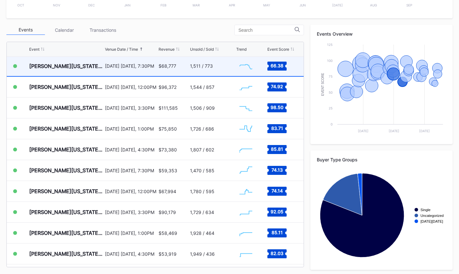
click at [140, 72] on div "October 2 Thursday, 7:30PM" at bounding box center [131, 66] width 52 height 20
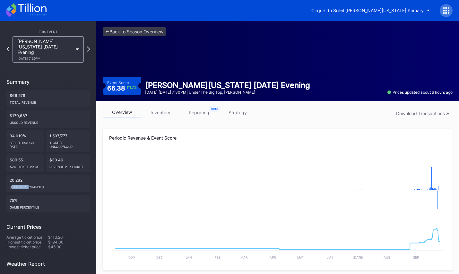
click at [30, 183] on div "seat price changes" at bounding box center [48, 186] width 77 height 6
click at [377, 13] on div "Cirque du Soleil [PERSON_NAME][US_STATE] Primary" at bounding box center [367, 10] width 112 height 5
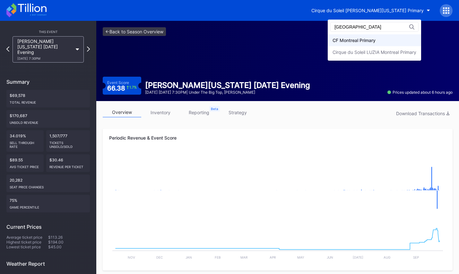
type input "montreal"
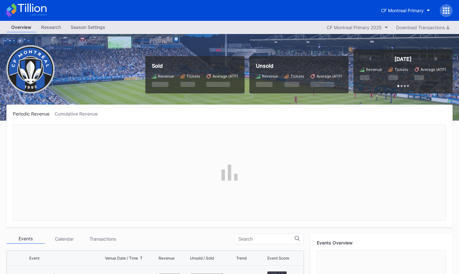
scroll to position [144, 0]
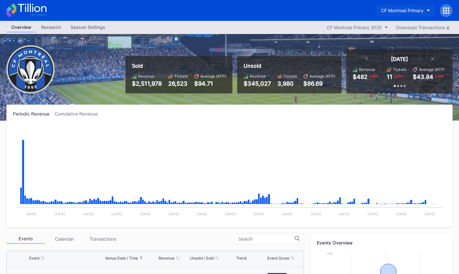
click at [390, 8] on div "CF Montreal Primary" at bounding box center [402, 10] width 43 height 5
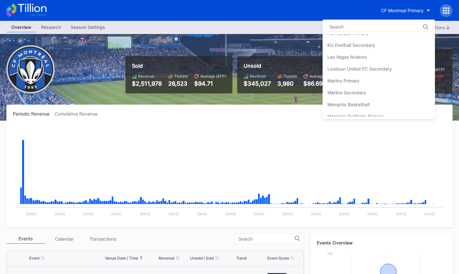
scroll to position [896, 0]
click at [359, 25] on input at bounding box center [357, 26] width 56 height 5
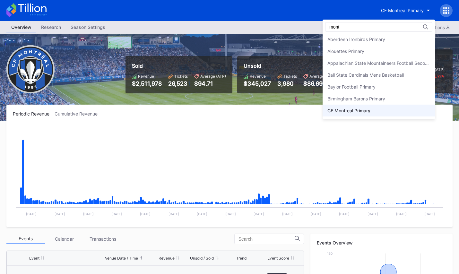
scroll to position [0, 0]
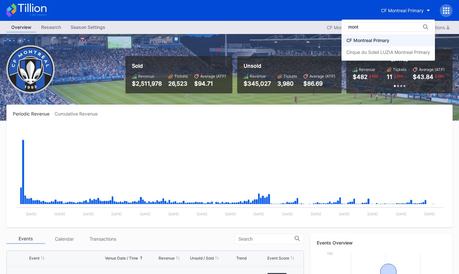
type input "mont"
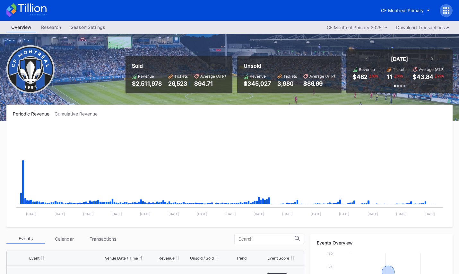
scroll to position [8, 0]
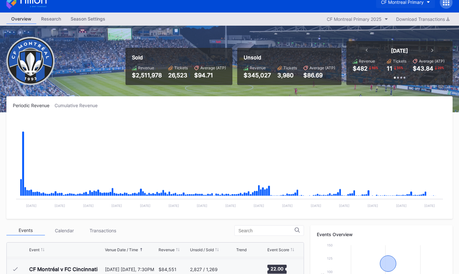
click at [414, 5] on button "CF Montreal Primary" at bounding box center [405, 2] width 59 height 12
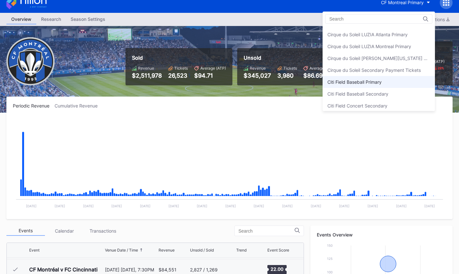
scroll to position [300, 0]
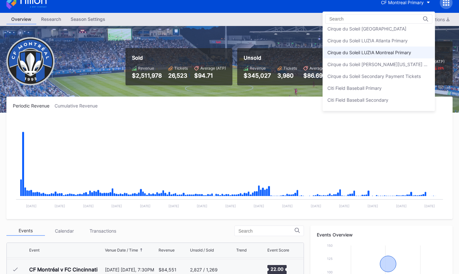
click at [367, 56] on div "Cirque du Soleil LUZIA Montreal Primary" at bounding box center [378, 53] width 112 height 12
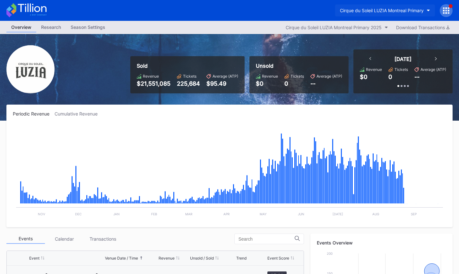
click at [363, 12] on div "Cirque du Soleil LUZIA Montreal Primary" at bounding box center [382, 10] width 84 height 5
click at [447, 10] on icon at bounding box center [446, 10] width 6 height 6
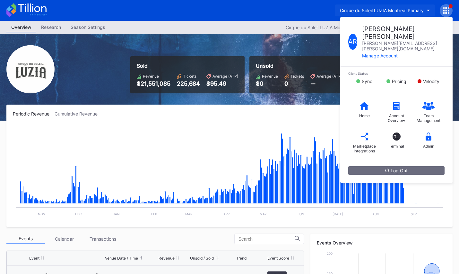
click at [413, 11] on div "Cirque du Soleil LUZIA Montreal Primary" at bounding box center [382, 10] width 84 height 5
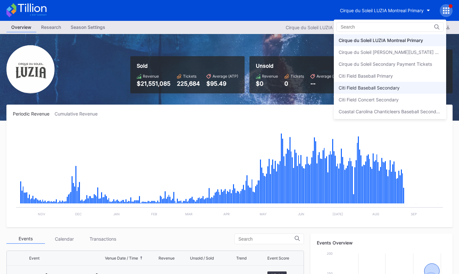
scroll to position [325, 0]
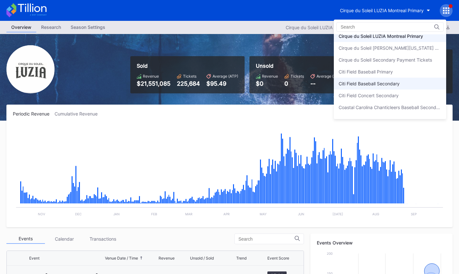
click at [402, 82] on div "Citi Field Baseball Secondary" at bounding box center [390, 84] width 112 height 12
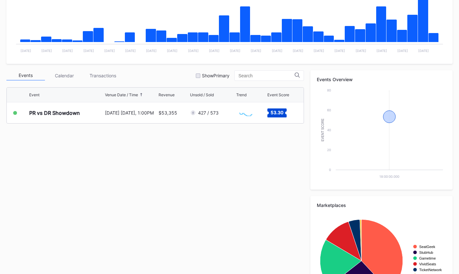
scroll to position [211, 0]
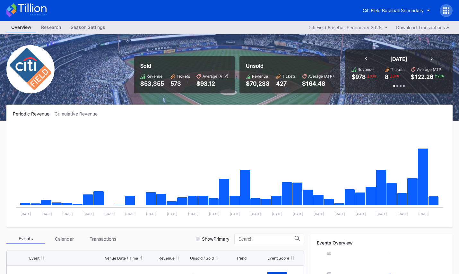
click at [34, 11] on icon at bounding box center [26, 10] width 40 height 14
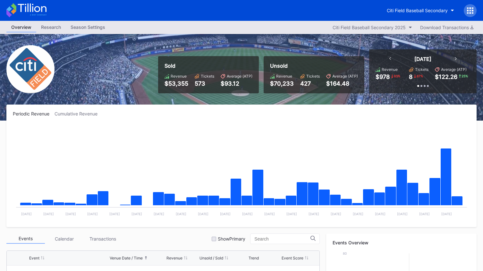
click at [102, 119] on div "Periodic Revenue Cumulative Revenue Created with Highcharts 11.2.0 Chart title …" at bounding box center [241, 166] width 470 height 123
click at [38, 15] on icon at bounding box center [26, 10] width 40 height 14
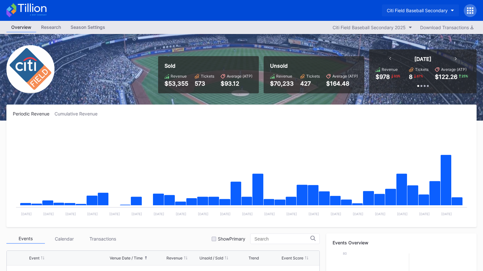
click at [430, 9] on div "Citi Field Baseball Secondary" at bounding box center [417, 10] width 61 height 5
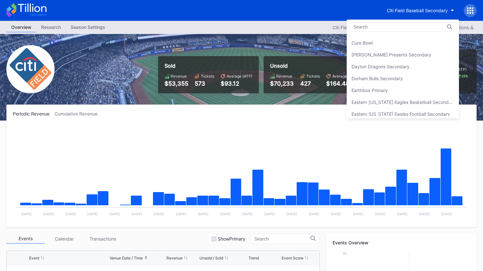
scroll to position [453, 0]
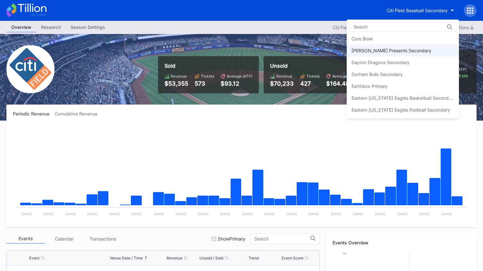
click at [410, 53] on div "[PERSON_NAME] Presents Secondary" at bounding box center [392, 50] width 80 height 5
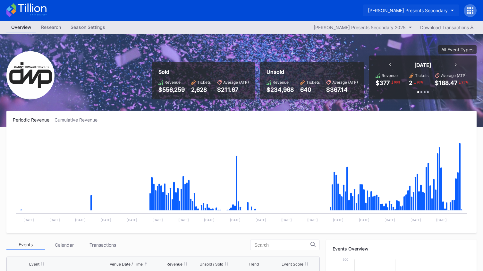
click at [394, 6] on button "[PERSON_NAME] Presents Secondary" at bounding box center [411, 10] width 96 height 12
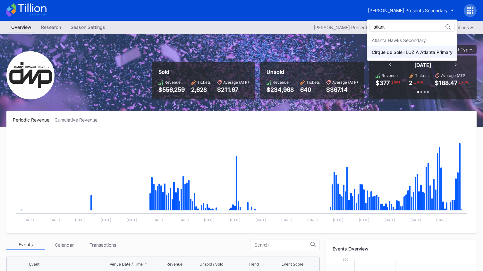
type input "atlant"
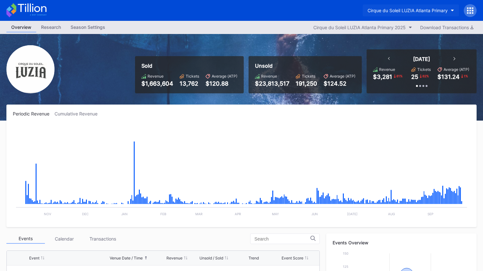
click at [411, 13] on button "Cirque du Soleil LUZIA Atlanta Primary" at bounding box center [411, 10] width 96 height 12
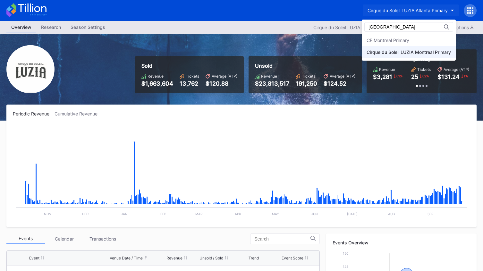
type input "montreal"
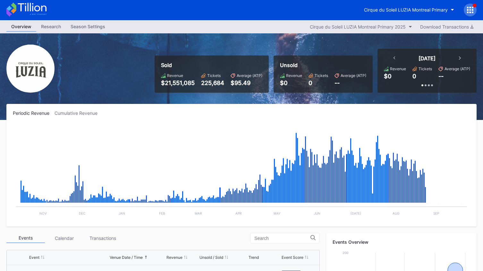
scroll to position [1, 0]
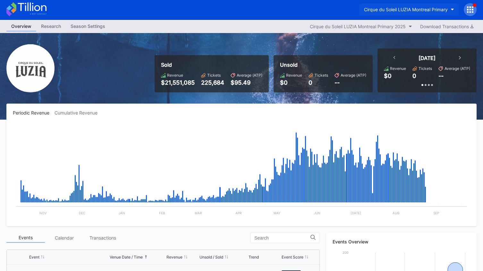
click at [422, 5] on button "Cirque du Soleil LUZIA Montreal Primary" at bounding box center [409, 10] width 100 height 12
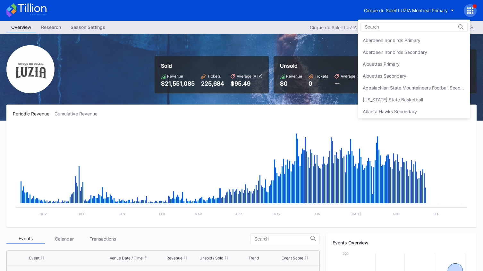
scroll to position [320, 0]
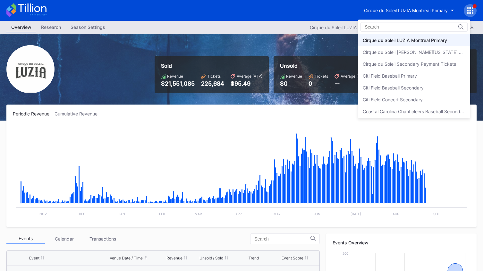
drag, startPoint x: 277, startPoint y: 62, endPoint x: 261, endPoint y: 60, distance: 15.8
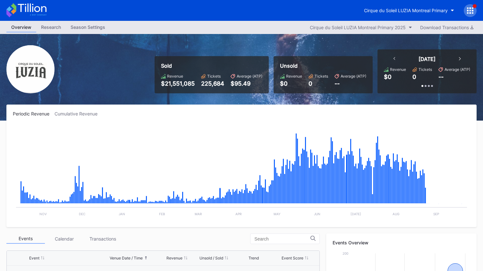
scroll to position [0, 0]
click at [26, 11] on icon at bounding box center [26, 10] width 40 height 14
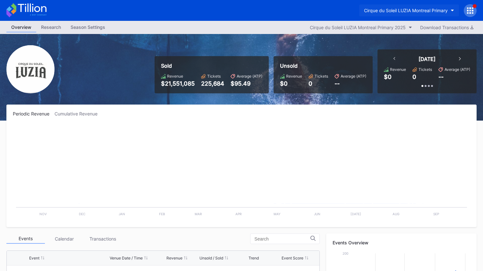
click at [403, 13] on button "Cirque du Soleil LUZIA Montreal Primary" at bounding box center [409, 10] width 100 height 12
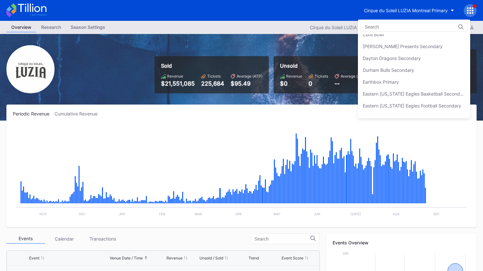
scroll to position [460, 0]
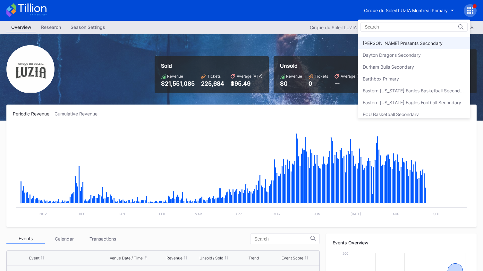
click at [405, 46] on div "[PERSON_NAME] Presents Secondary" at bounding box center [414, 43] width 112 height 12
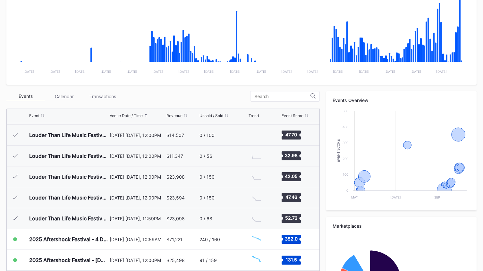
scroll to position [220, 0]
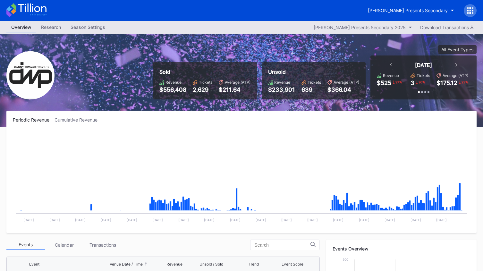
scroll to position [207, 0]
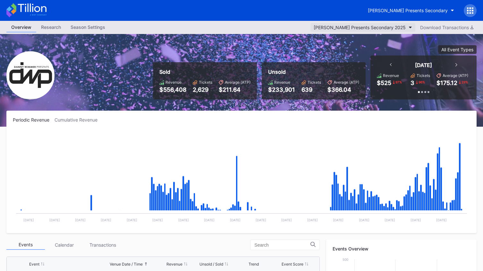
drag, startPoint x: 370, startPoint y: 59, endPoint x: 381, endPoint y: 31, distance: 30.0
click at [370, 59] on div "All Event Types [DATE] Revenue $525 97 % Tickets 3 96 % Average (ATP) $175.12 2…" at bounding box center [421, 72] width 111 height 54
click at [392, 12] on div "[PERSON_NAME] Presents Secondary" at bounding box center [408, 10] width 80 height 5
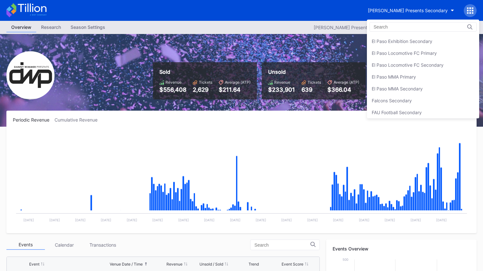
scroll to position [616, 0]
drag, startPoint x: 249, startPoint y: 98, endPoint x: 118, endPoint y: 146, distance: 139.4
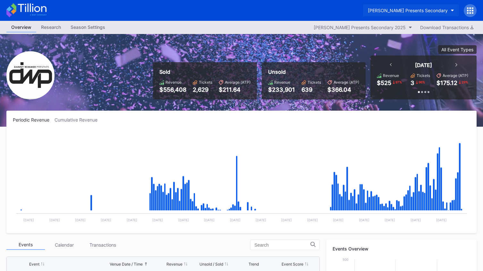
click at [385, 8] on div "[PERSON_NAME] Presents Secondary" at bounding box center [408, 10] width 80 height 5
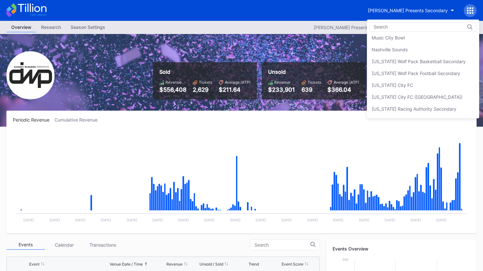
scroll to position [1192, 0]
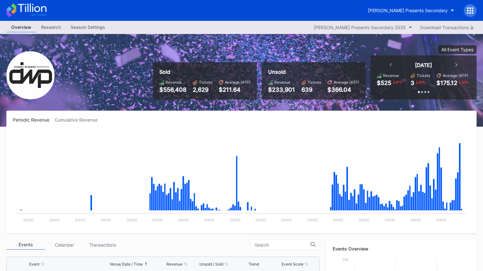
click at [25, 8] on icon at bounding box center [26, 10] width 40 height 14
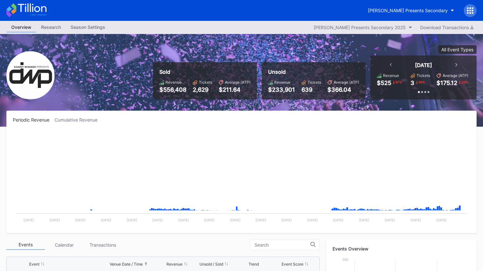
scroll to position [207, 0]
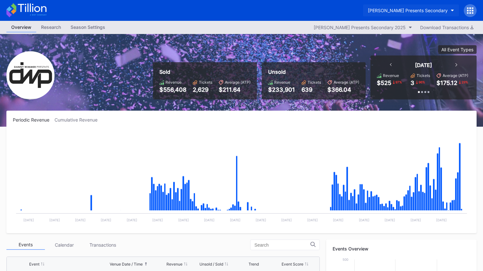
click at [386, 11] on div "[PERSON_NAME] Presents Secondary" at bounding box center [408, 10] width 80 height 5
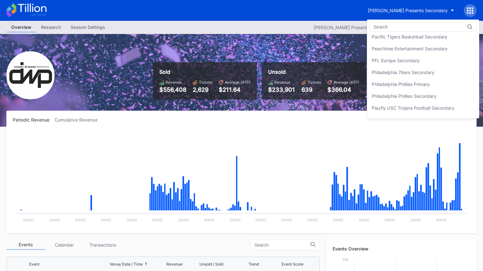
scroll to position [1376, 0]
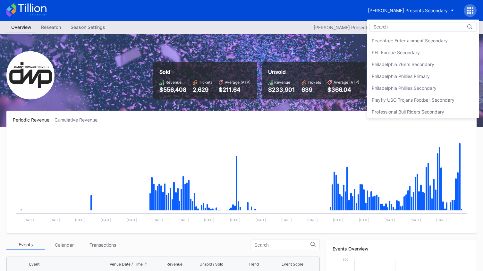
click at [397, 59] on div "Philadelphia 76ers Secondary" at bounding box center [423, 64] width 112 height 12
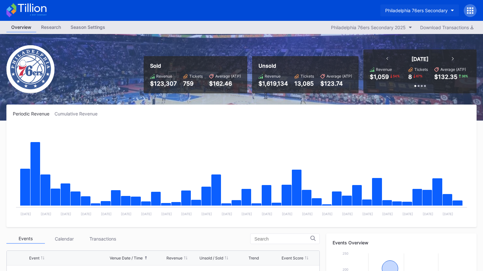
click at [414, 8] on div "Philadelphia 76ers Secondary" at bounding box center [416, 10] width 63 height 5
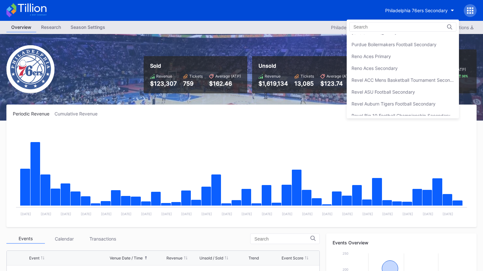
scroll to position [1490, 0]
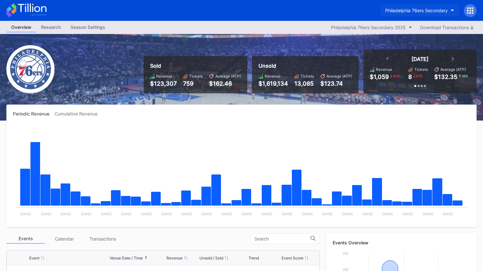
click at [400, 12] on div "Philadelphia 76ers Secondary" at bounding box center [416, 10] width 63 height 5
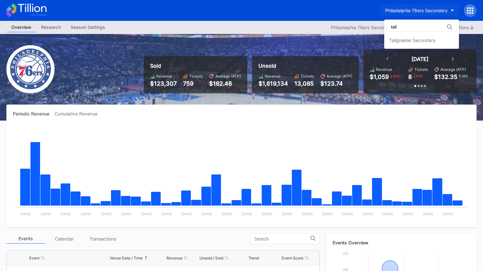
scroll to position [0, 0]
type input "tailgre"
click at [410, 38] on div "Tailgreeter Secondary" at bounding box center [412, 40] width 47 height 5
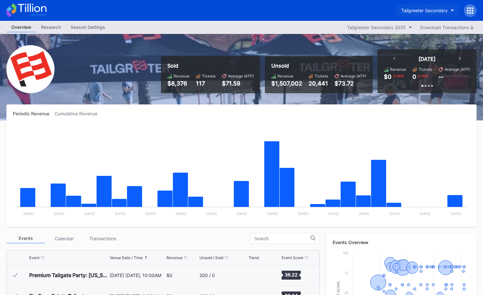
click at [441, 12] on div "Tailgreeter Secondary" at bounding box center [424, 10] width 47 height 5
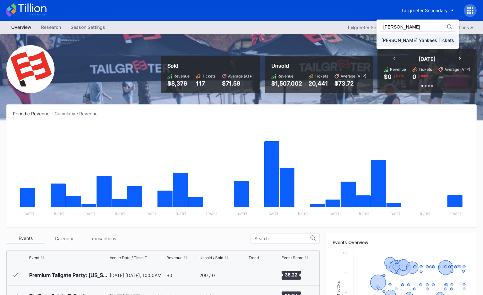
type input "[PERSON_NAME]"
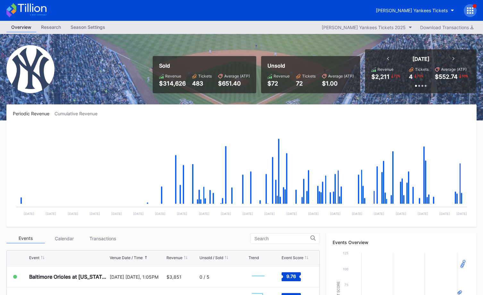
click at [37, 12] on icon at bounding box center [26, 10] width 40 height 14
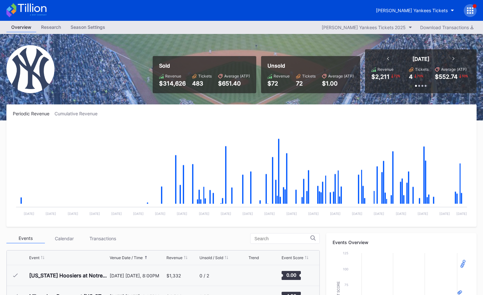
scroll to position [2919, 0]
